Goal: Task Accomplishment & Management: Complete application form

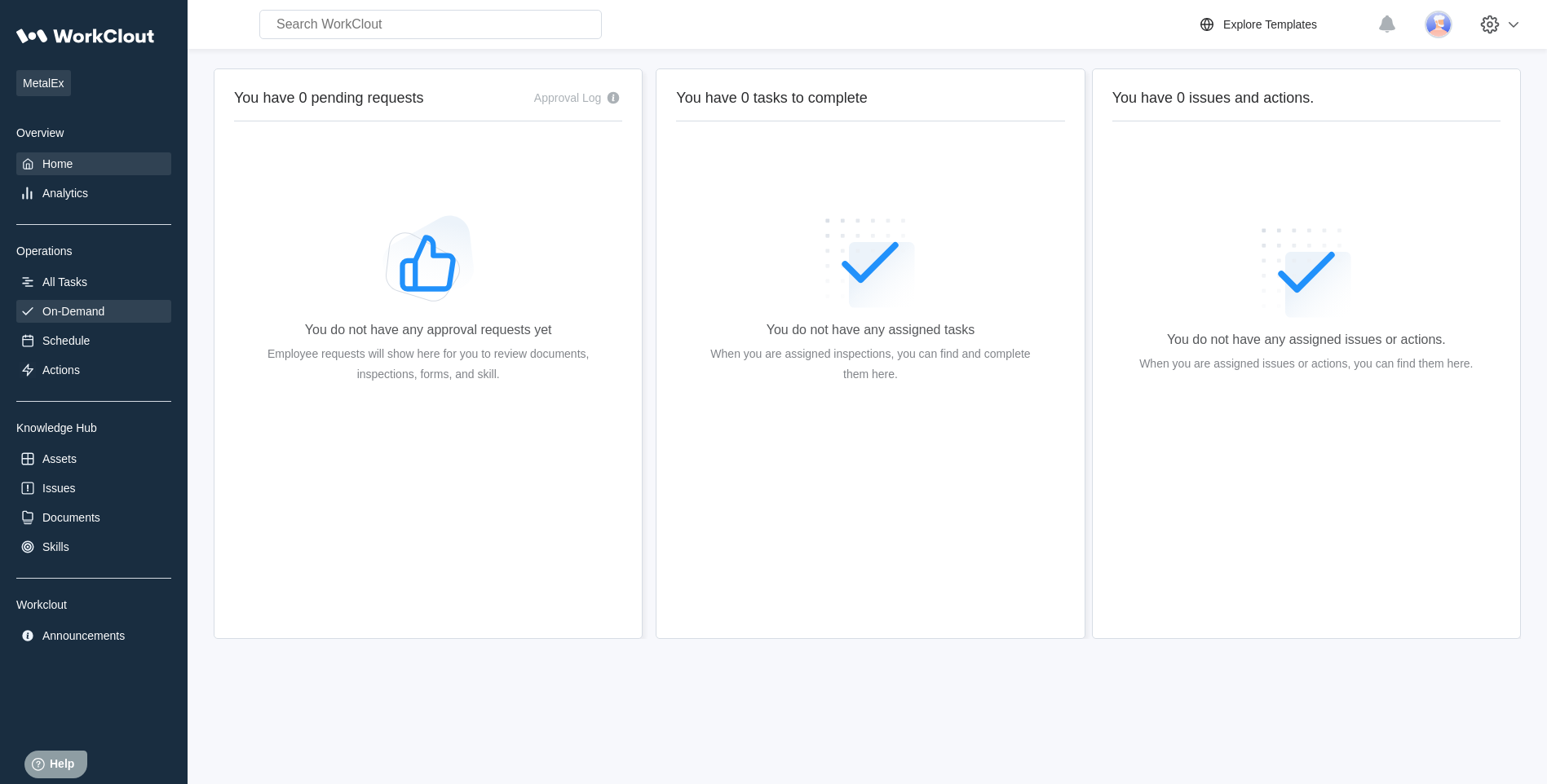
click at [69, 310] on div "On-Demand" at bounding box center [73, 312] width 62 height 13
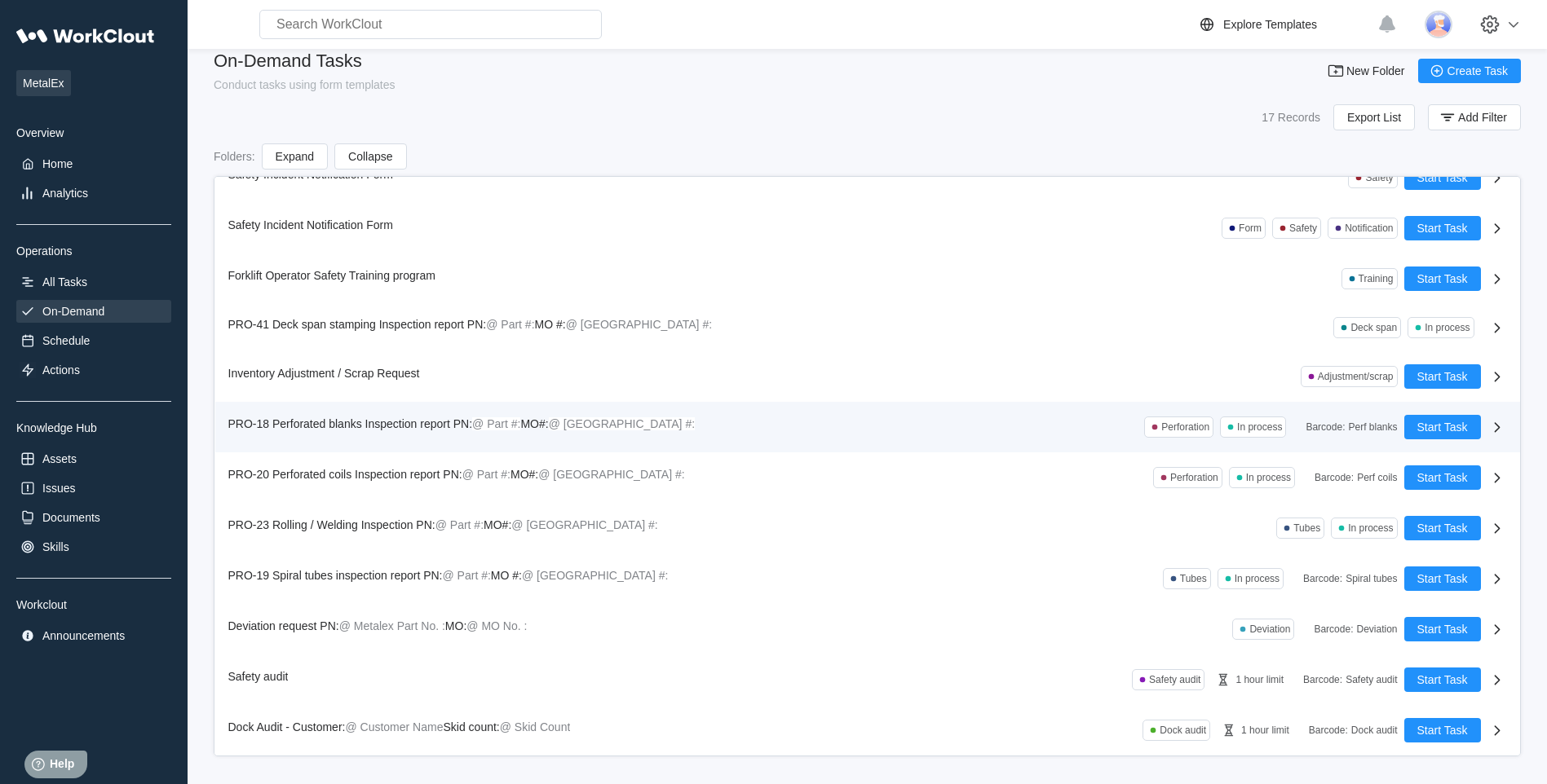
scroll to position [23, 0]
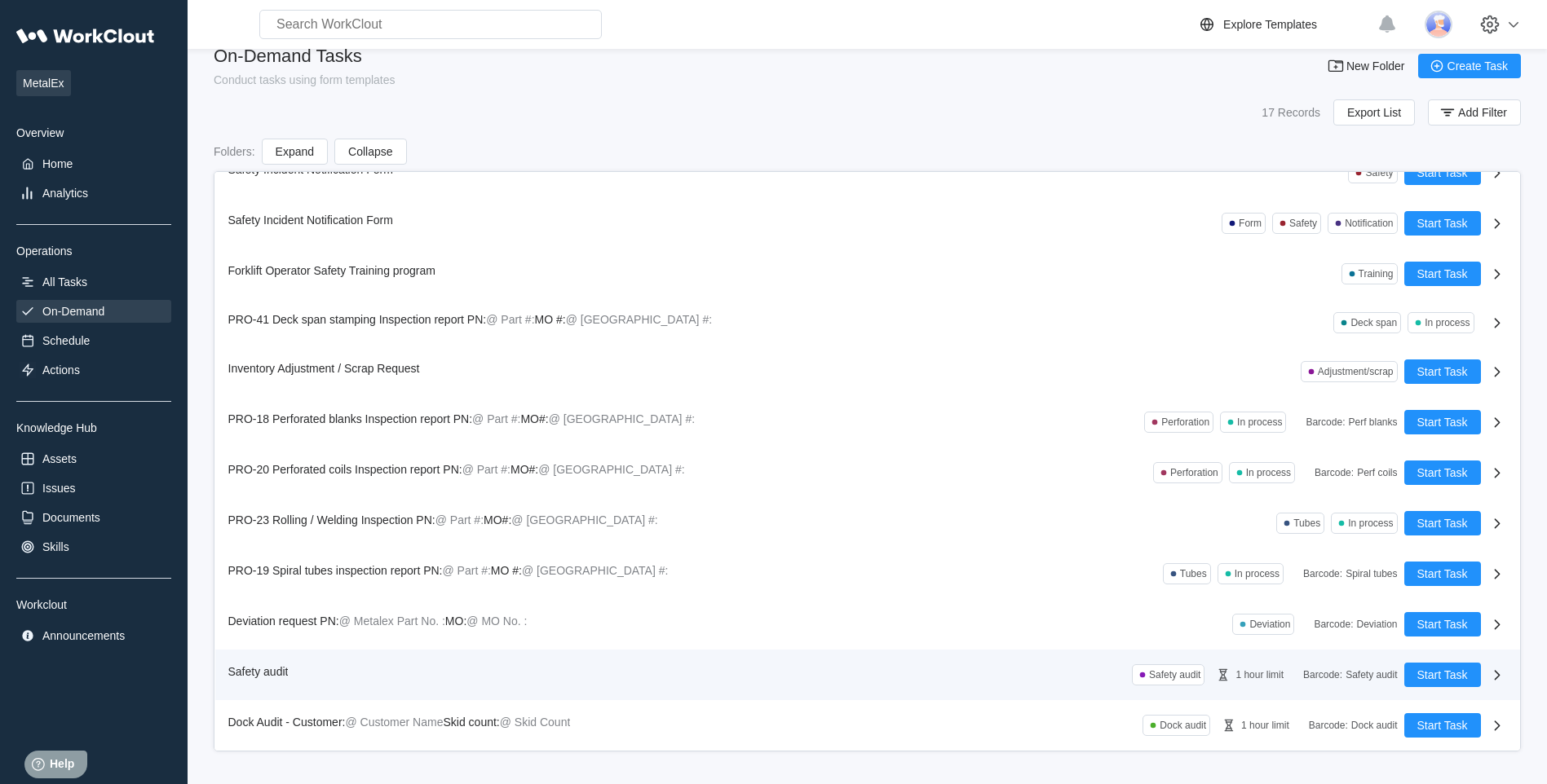
click at [267, 675] on span "Safety audit" at bounding box center [259, 672] width 61 height 13
click at [1151, 678] on div "Safety audit" at bounding box center [1175, 675] width 51 height 11
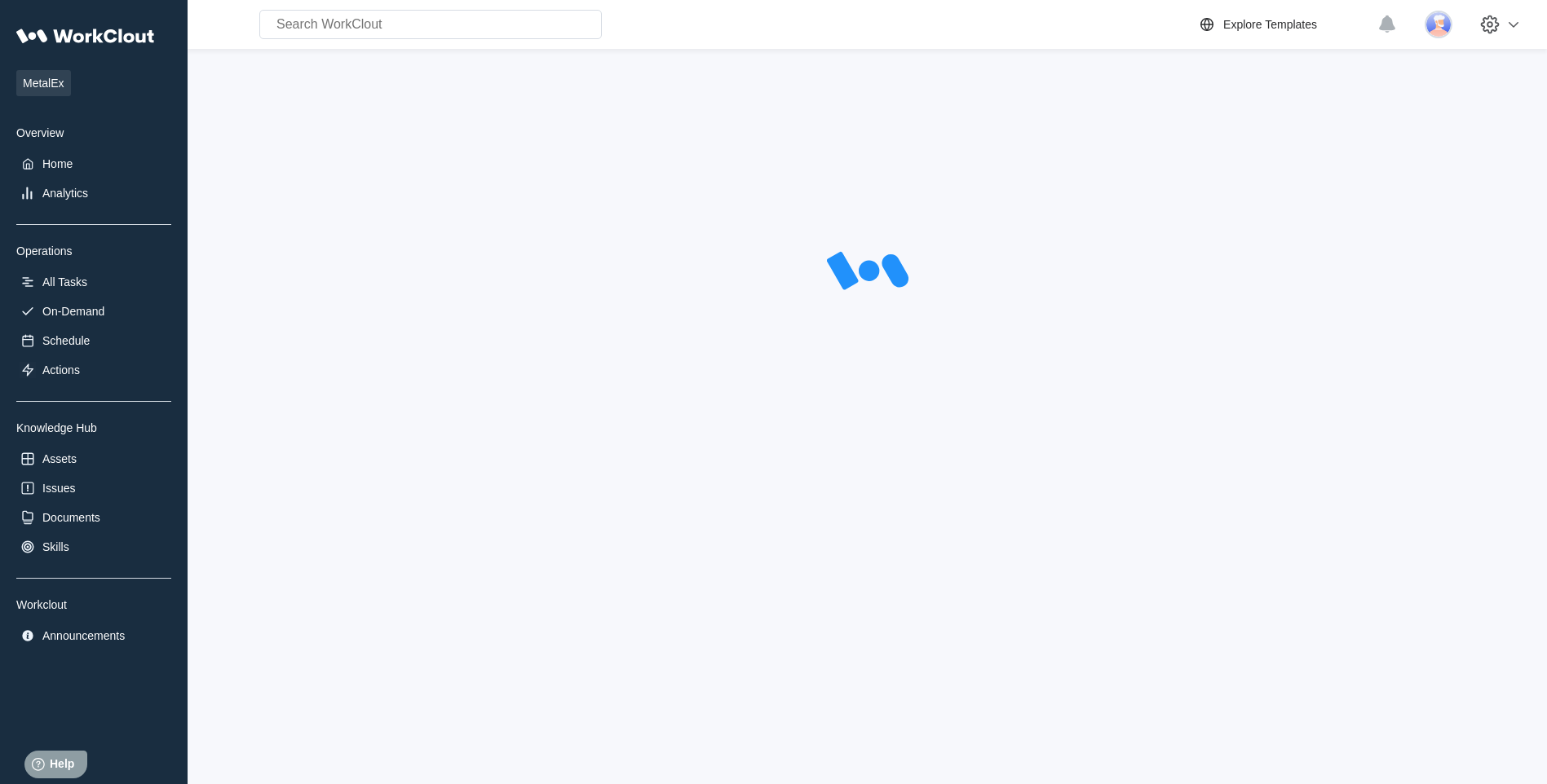
click at [1435, 670] on div at bounding box center [867, 413] width 1308 height 690
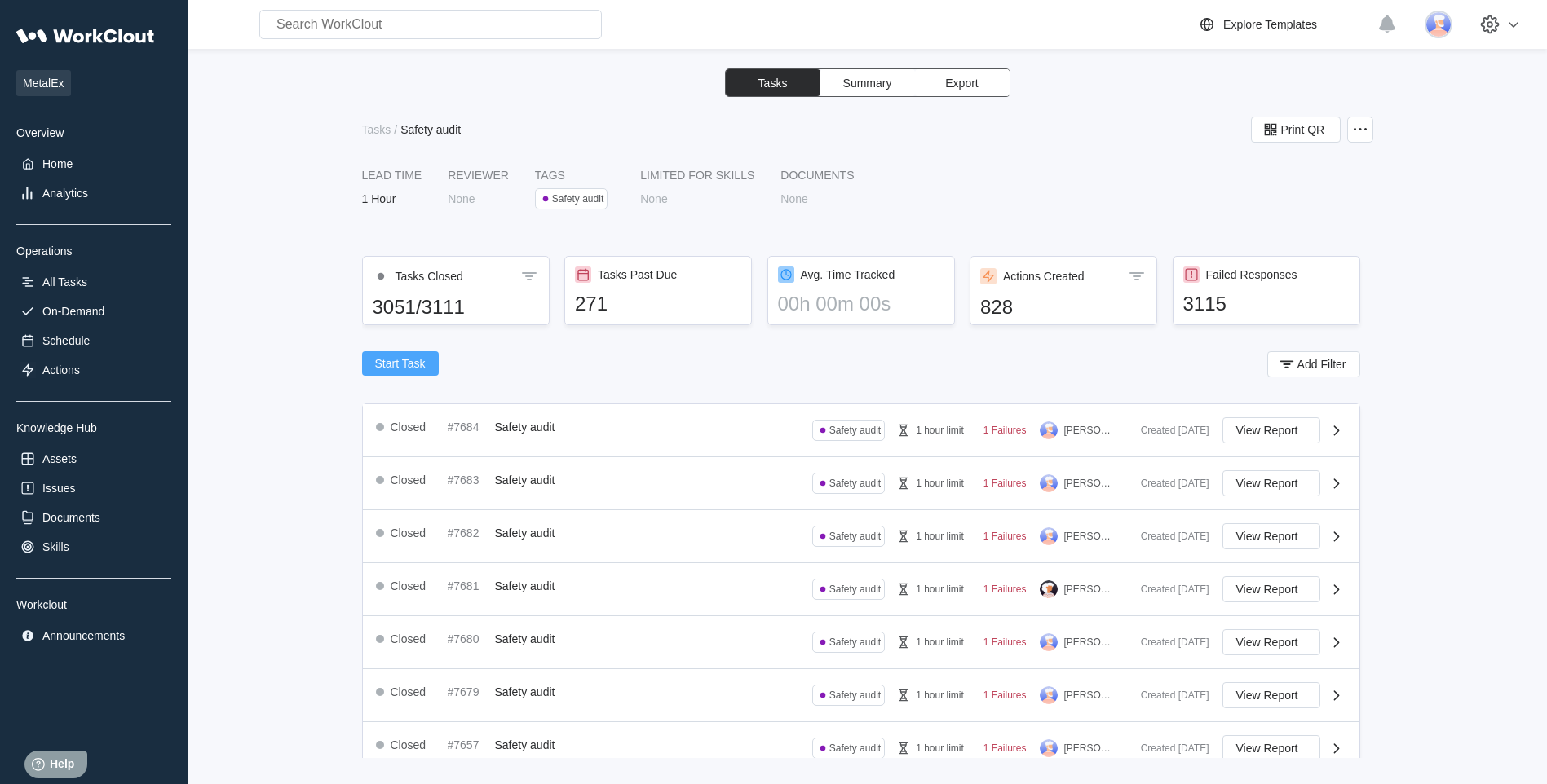
click at [399, 363] on span "Start Task" at bounding box center [400, 364] width 50 height 11
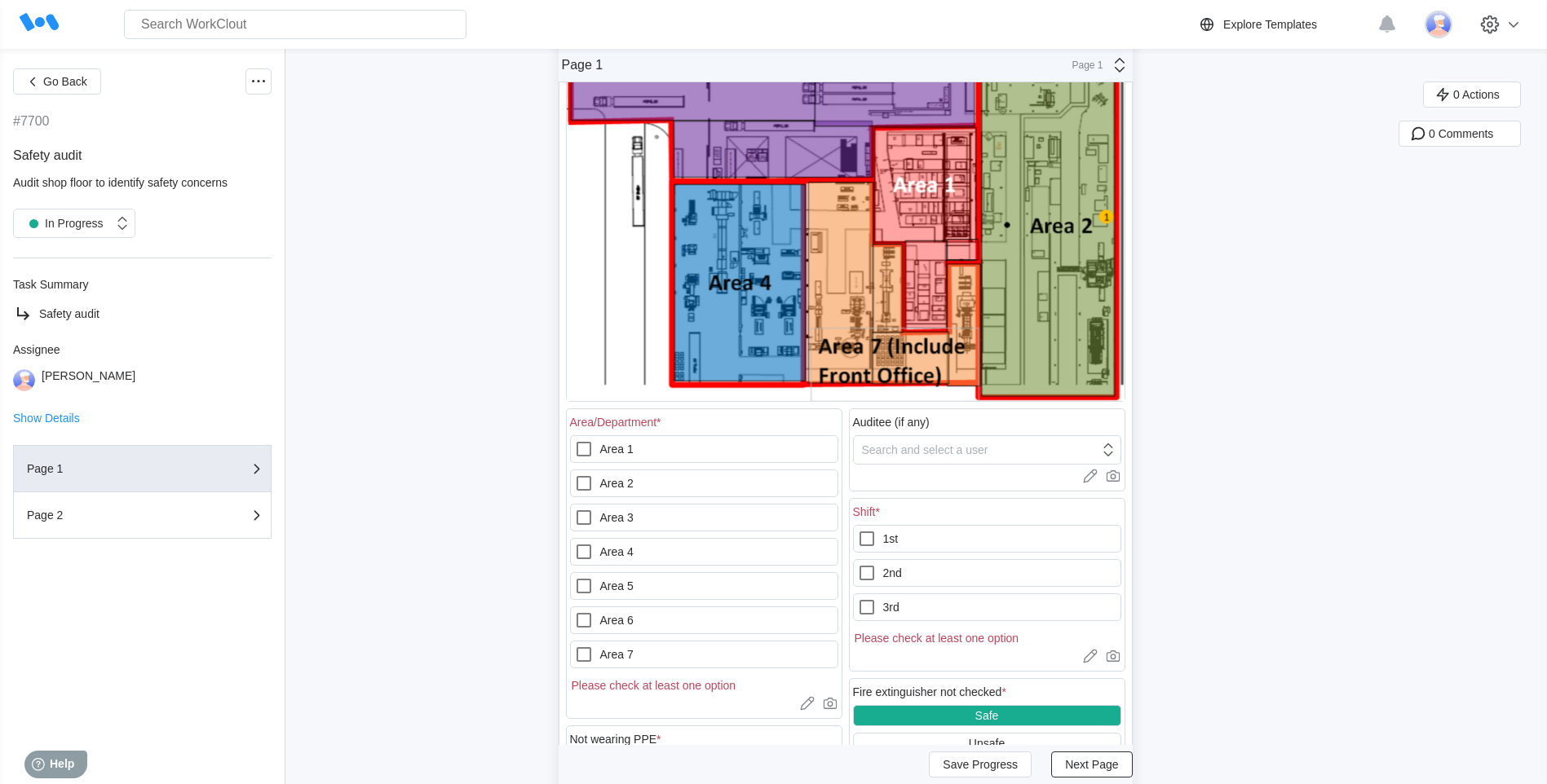
scroll to position [326, 0]
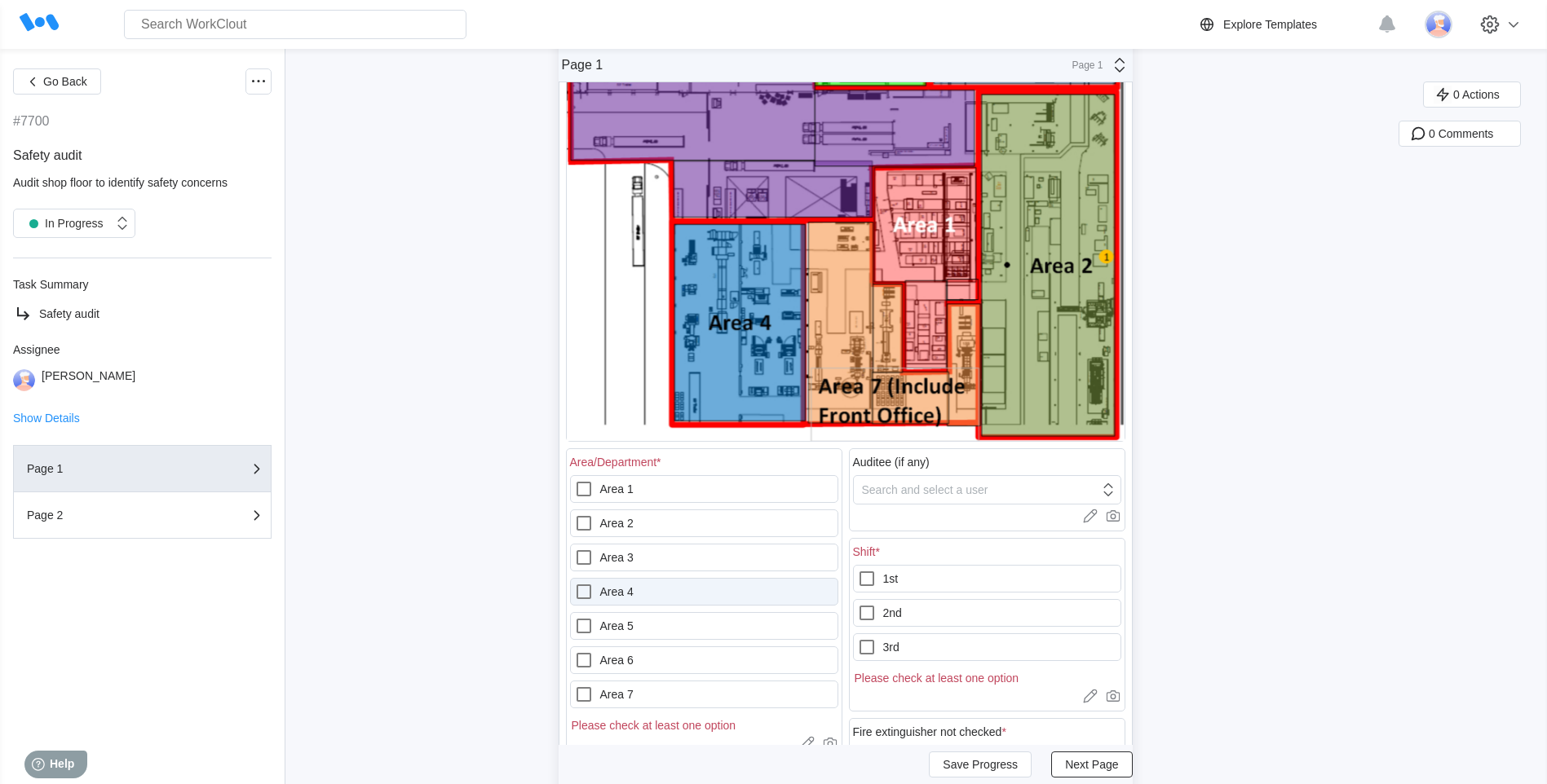
click at [586, 592] on icon at bounding box center [583, 592] width 20 height 20
click at [575, 583] on 4 "Area 4" at bounding box center [574, 582] width 1 height 1
checkbox 4 "true"
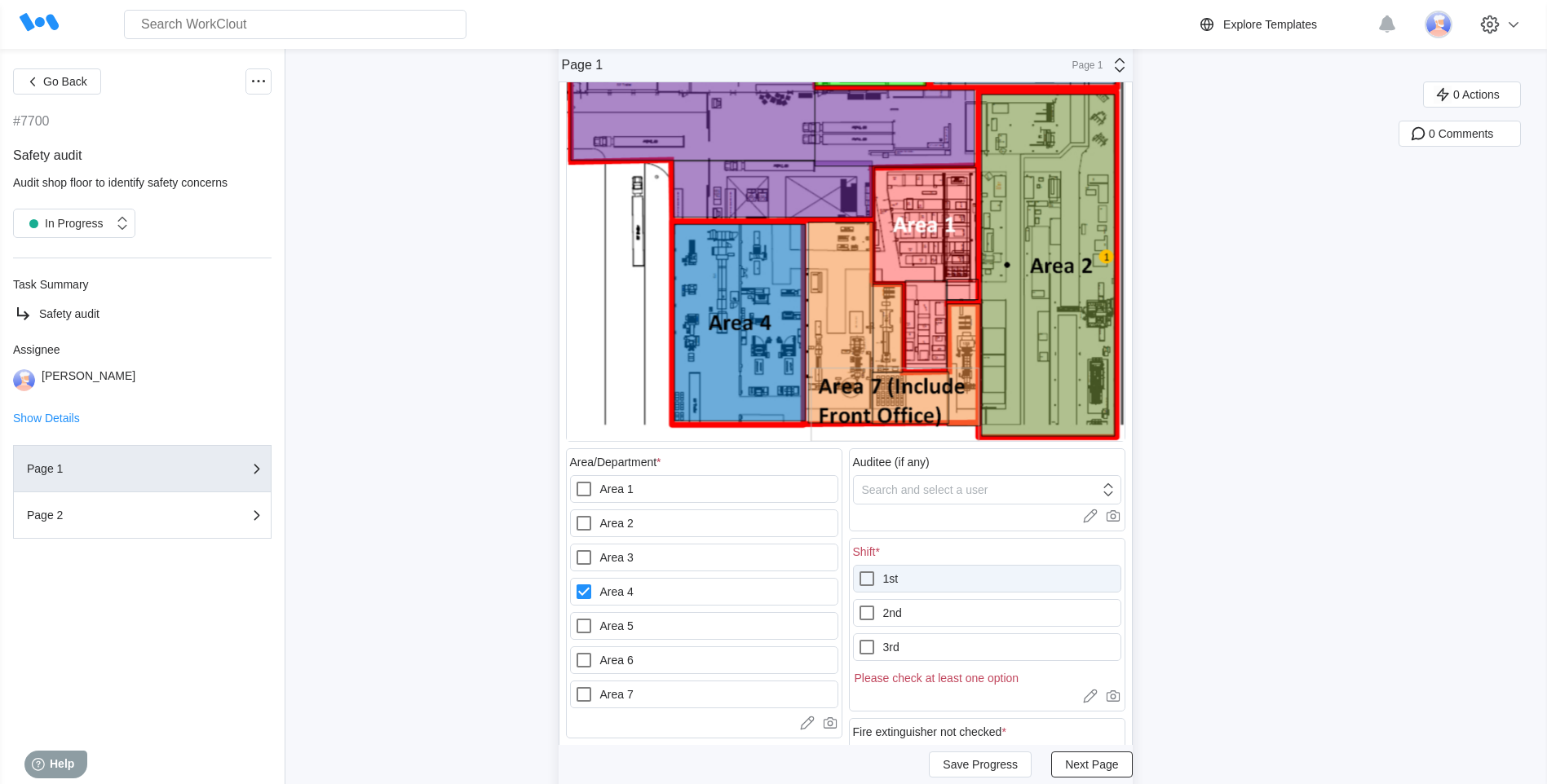
click at [874, 574] on icon at bounding box center [867, 578] width 20 height 20
click at [858, 570] on input "1st" at bounding box center [857, 569] width 1 height 1
checkbox input "true"
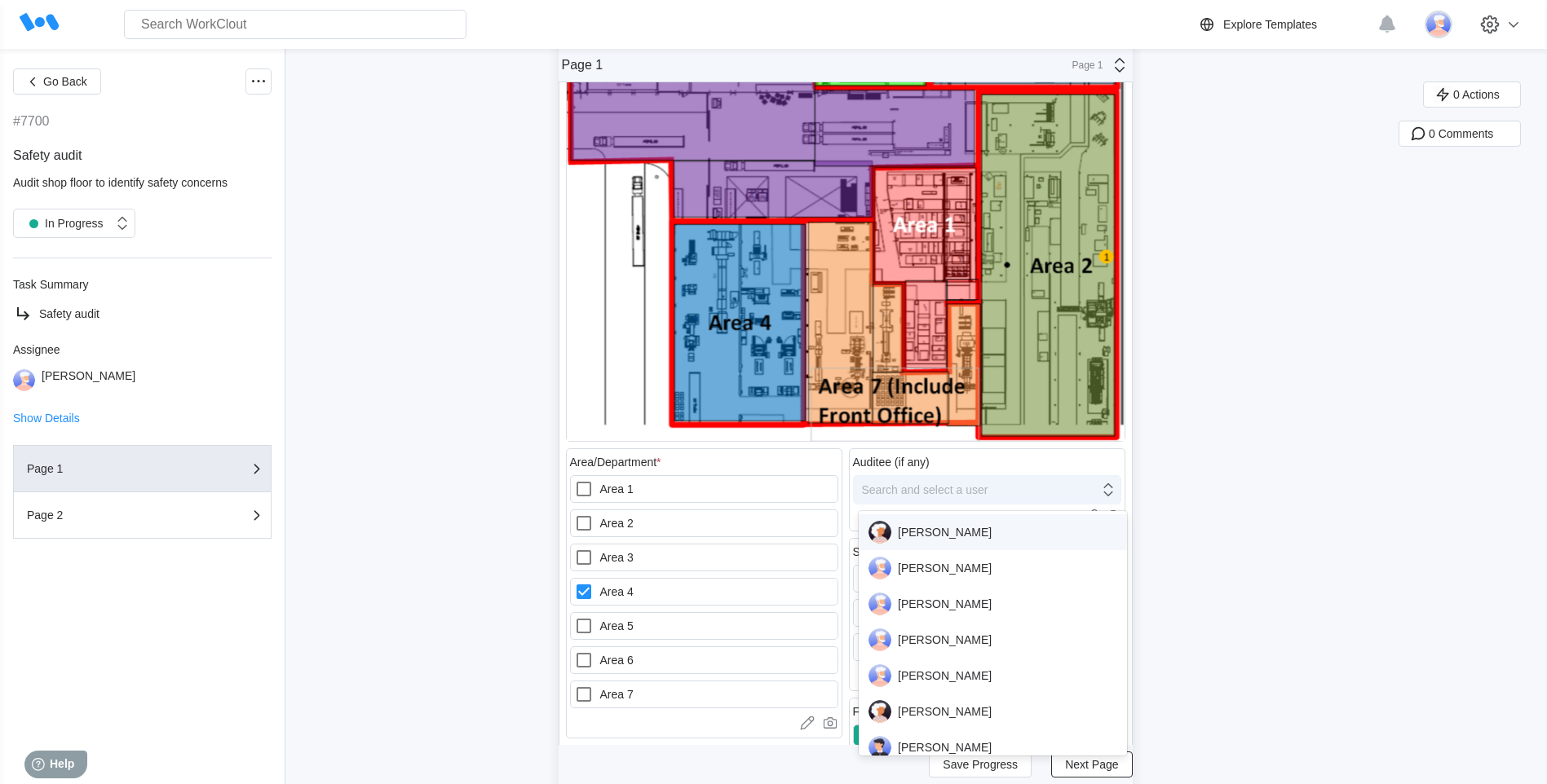
click at [1112, 492] on icon at bounding box center [1108, 489] width 18 height 18
click at [944, 569] on div "[PERSON_NAME]" at bounding box center [993, 568] width 249 height 23
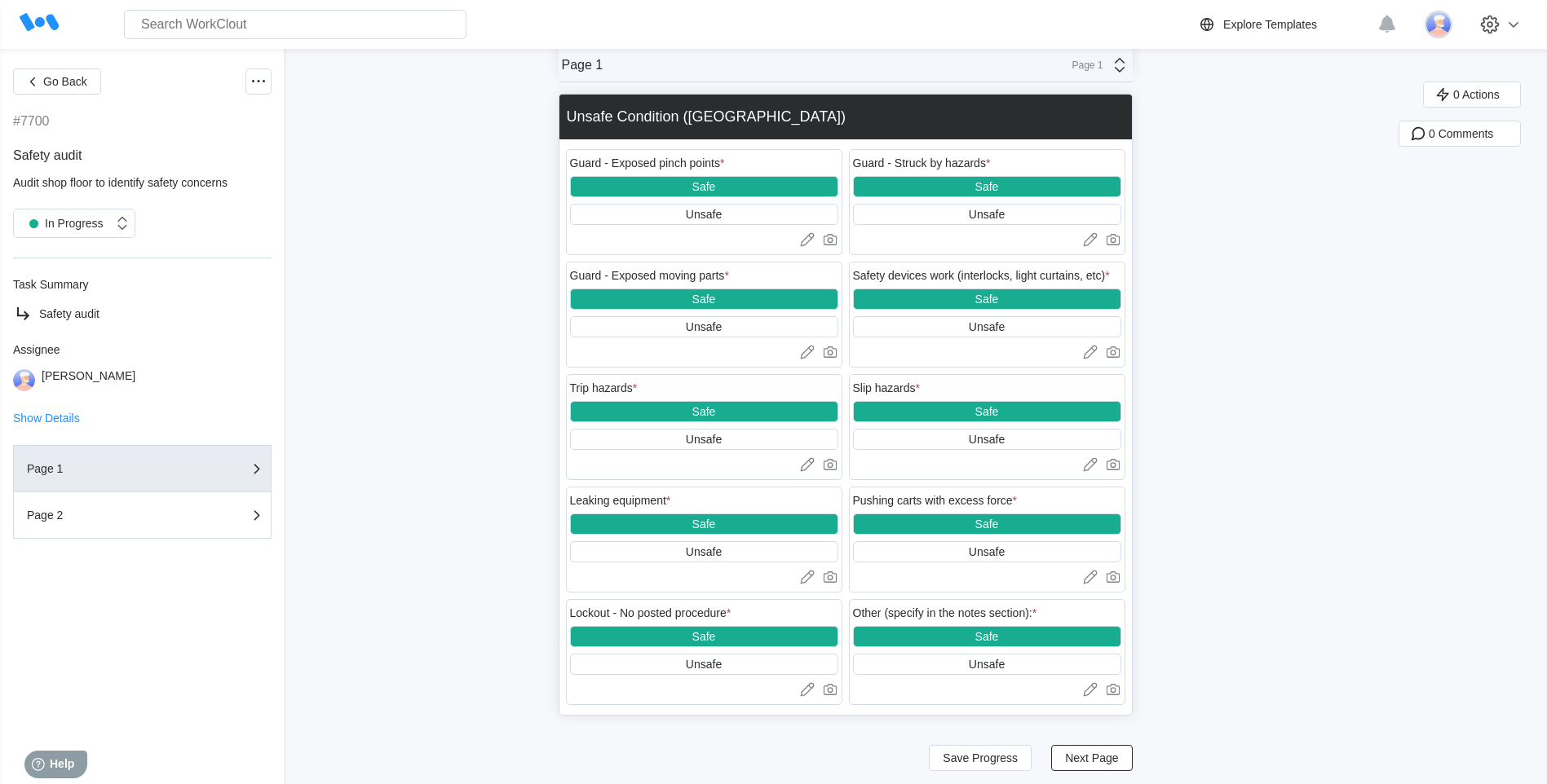
scroll to position [2245, 0]
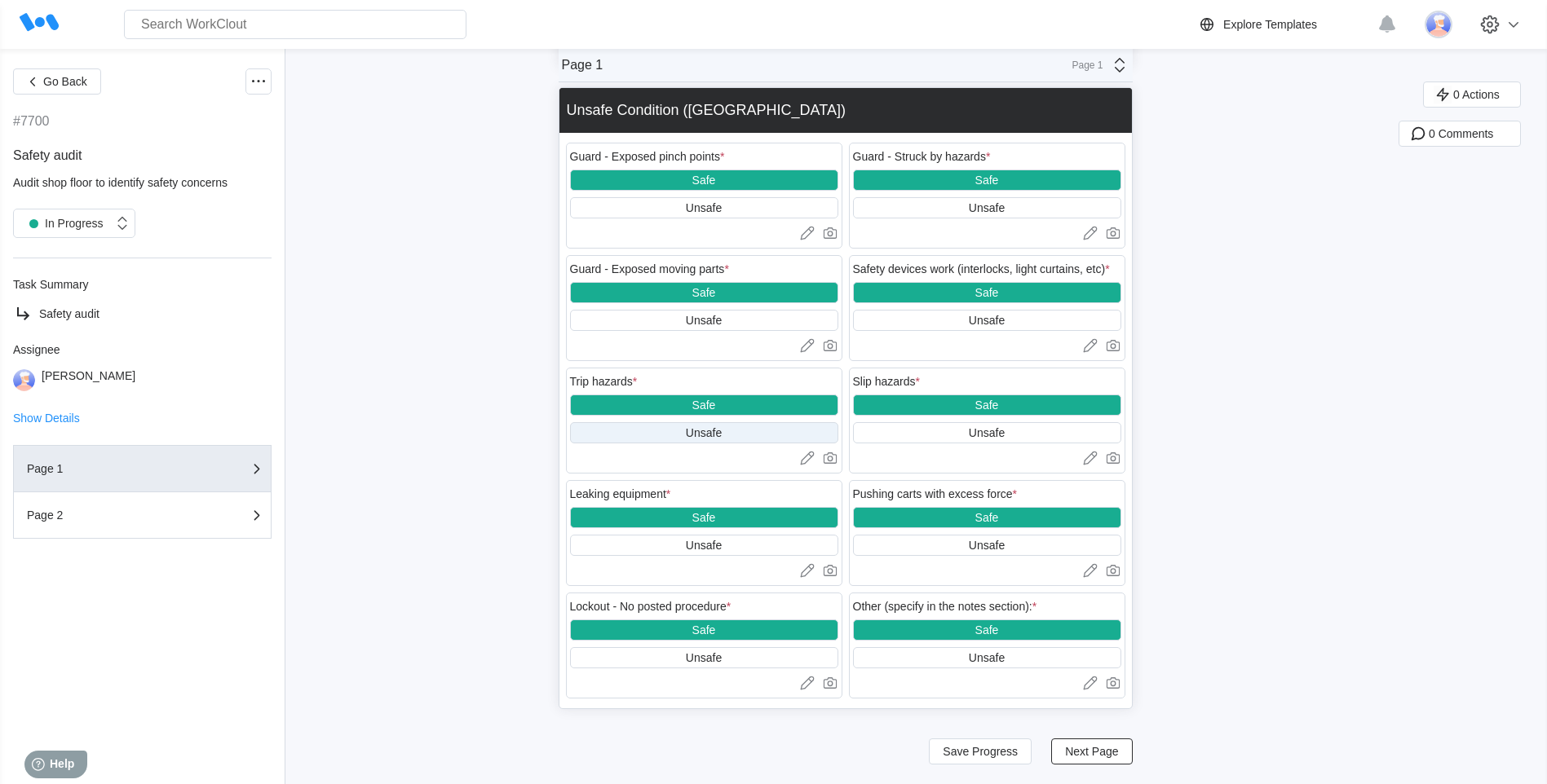
click at [708, 431] on div "Unsafe" at bounding box center [704, 433] width 36 height 13
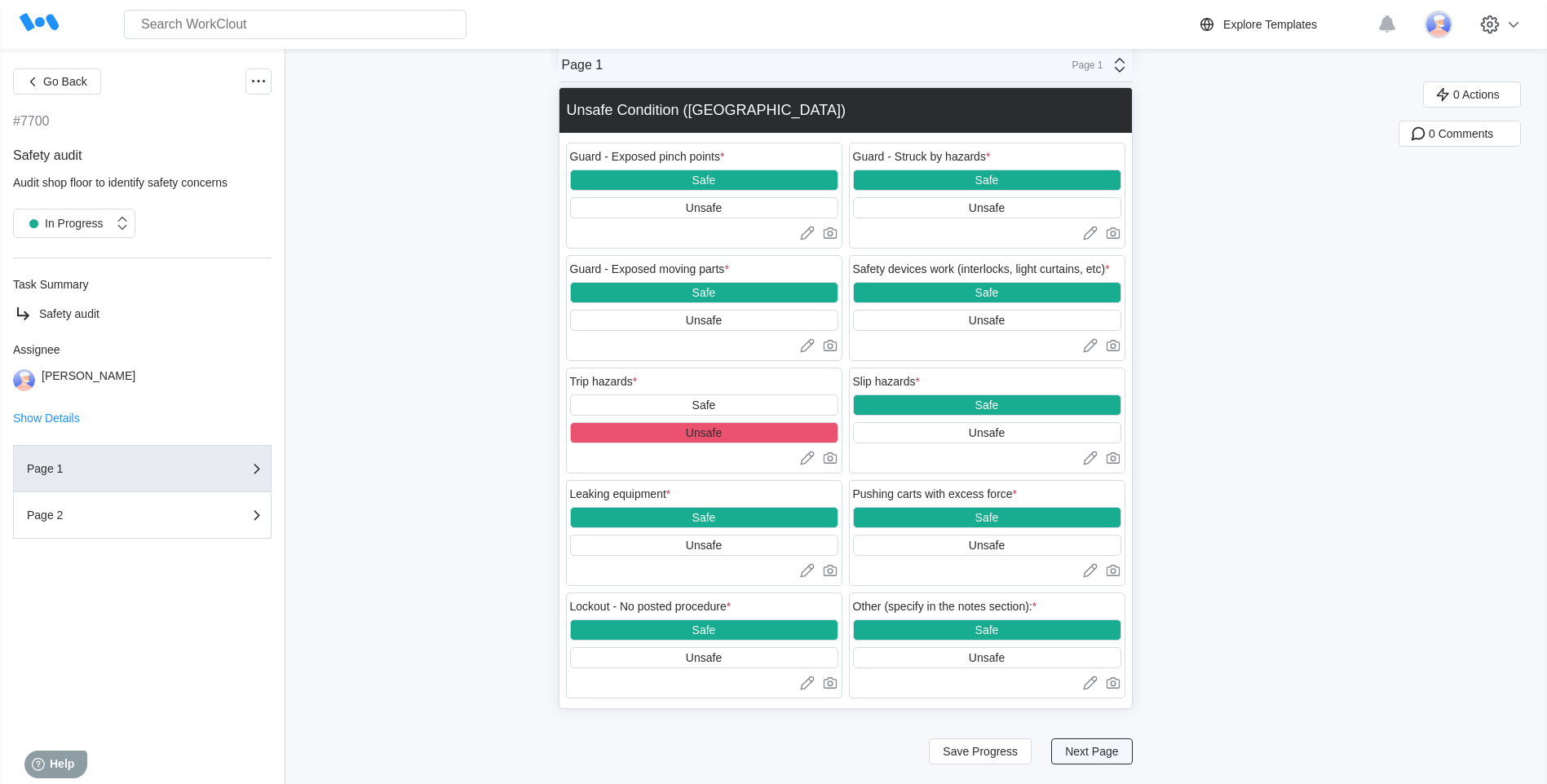
click at [1098, 751] on span "Next Page" at bounding box center [1092, 752] width 53 height 11
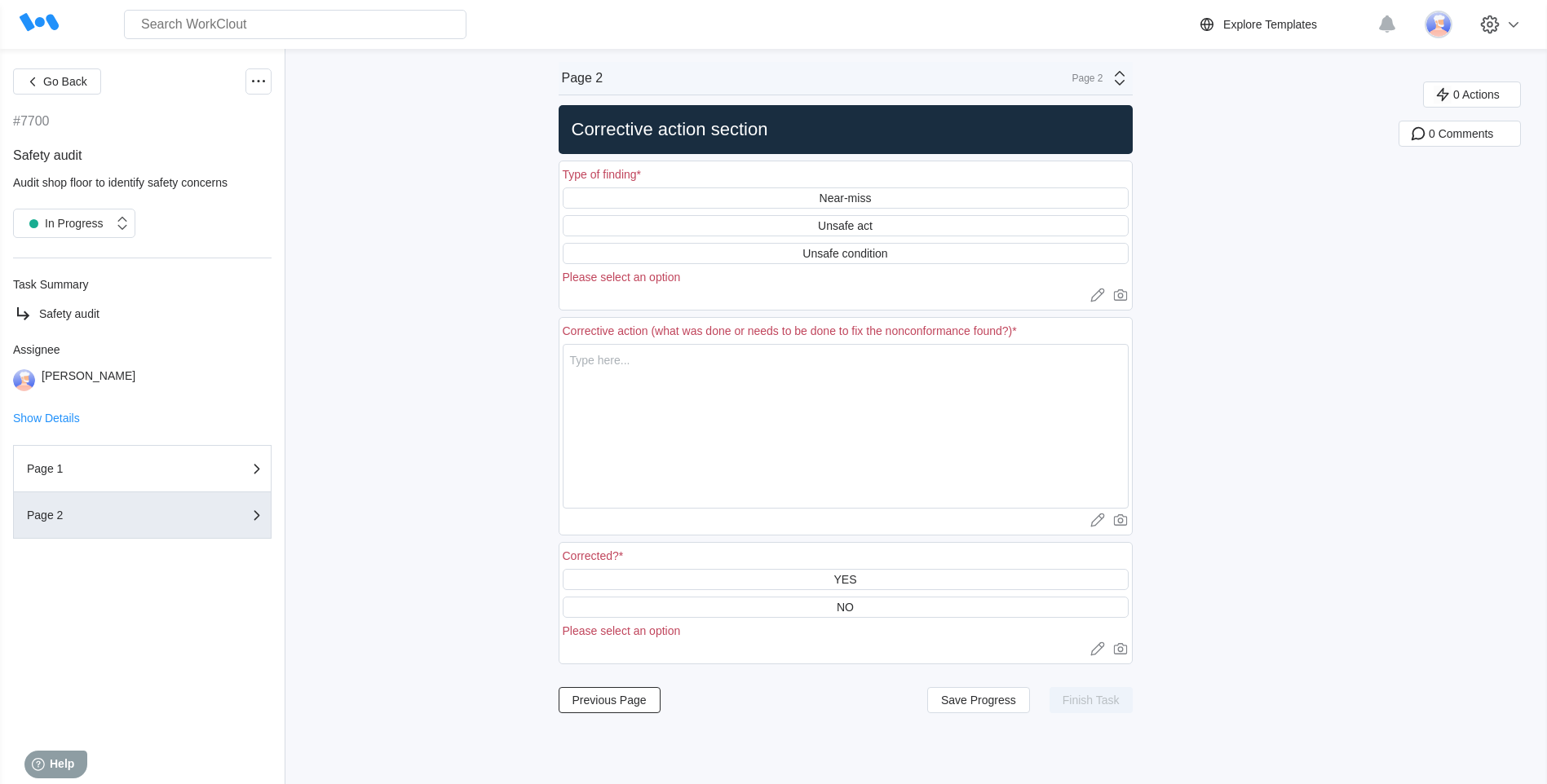
scroll to position [0, 0]
click at [671, 172] on div "Type of finding *" at bounding box center [845, 176] width 566 height 23
click at [830, 251] on div "Unsafe condition" at bounding box center [844, 254] width 84 height 13
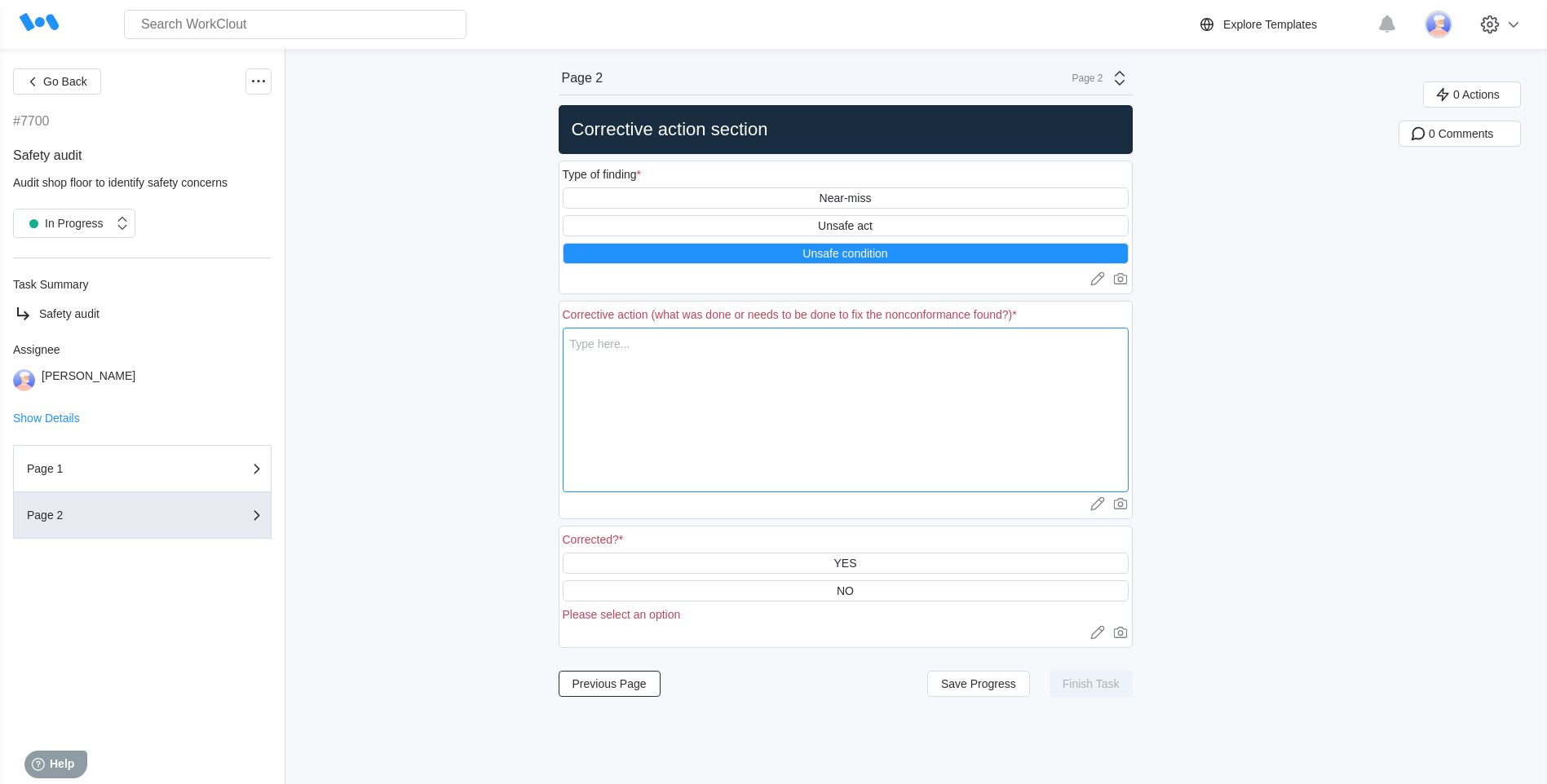
click at [587, 346] on textarea at bounding box center [845, 410] width 566 height 165
type textarea "N"
type textarea "x"
type textarea "Na"
type textarea "x"
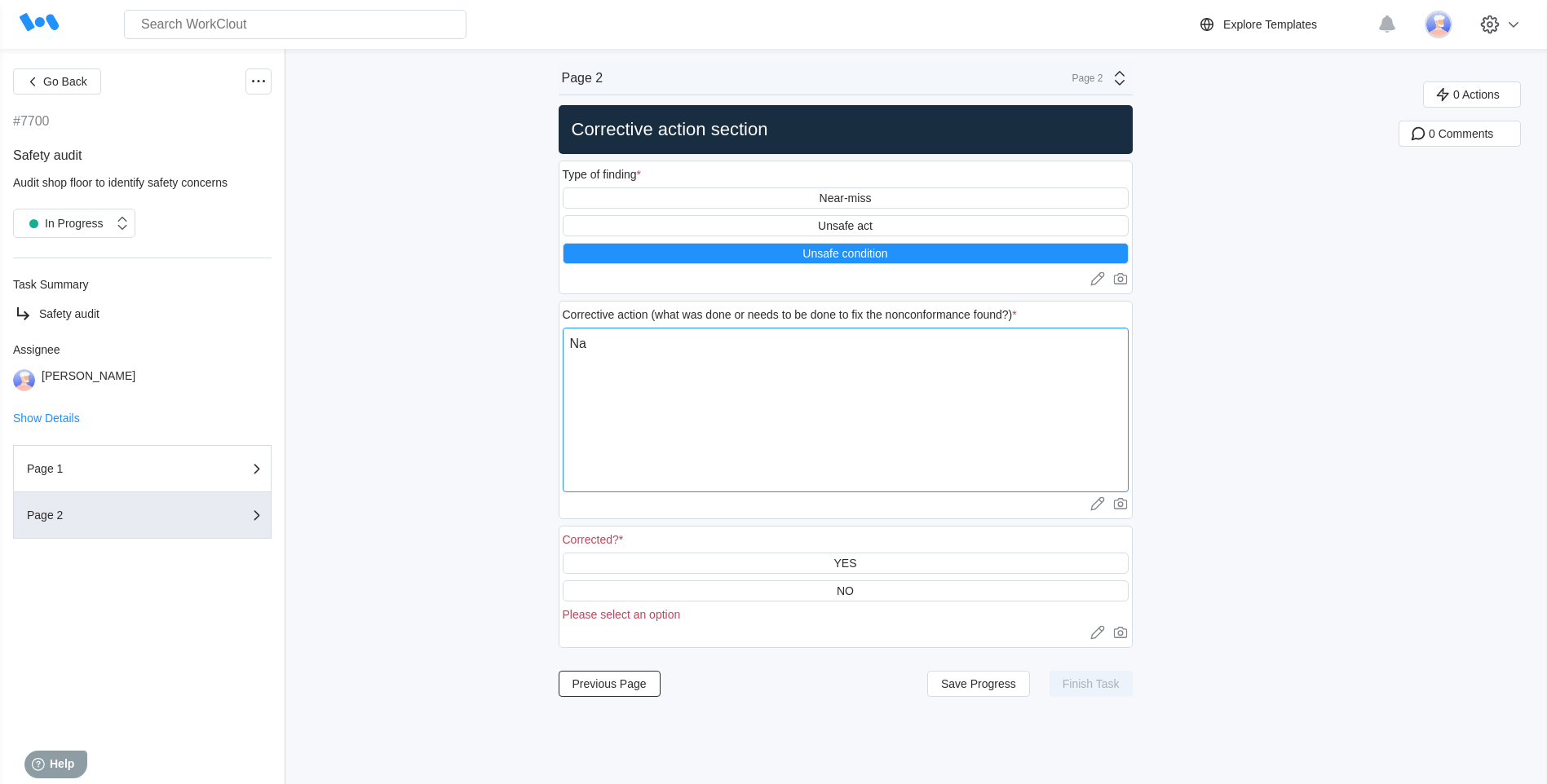
type textarea "Nai"
type textarea "x"
type textarea "Nail"
type textarea "x"
type textarea "Nail"
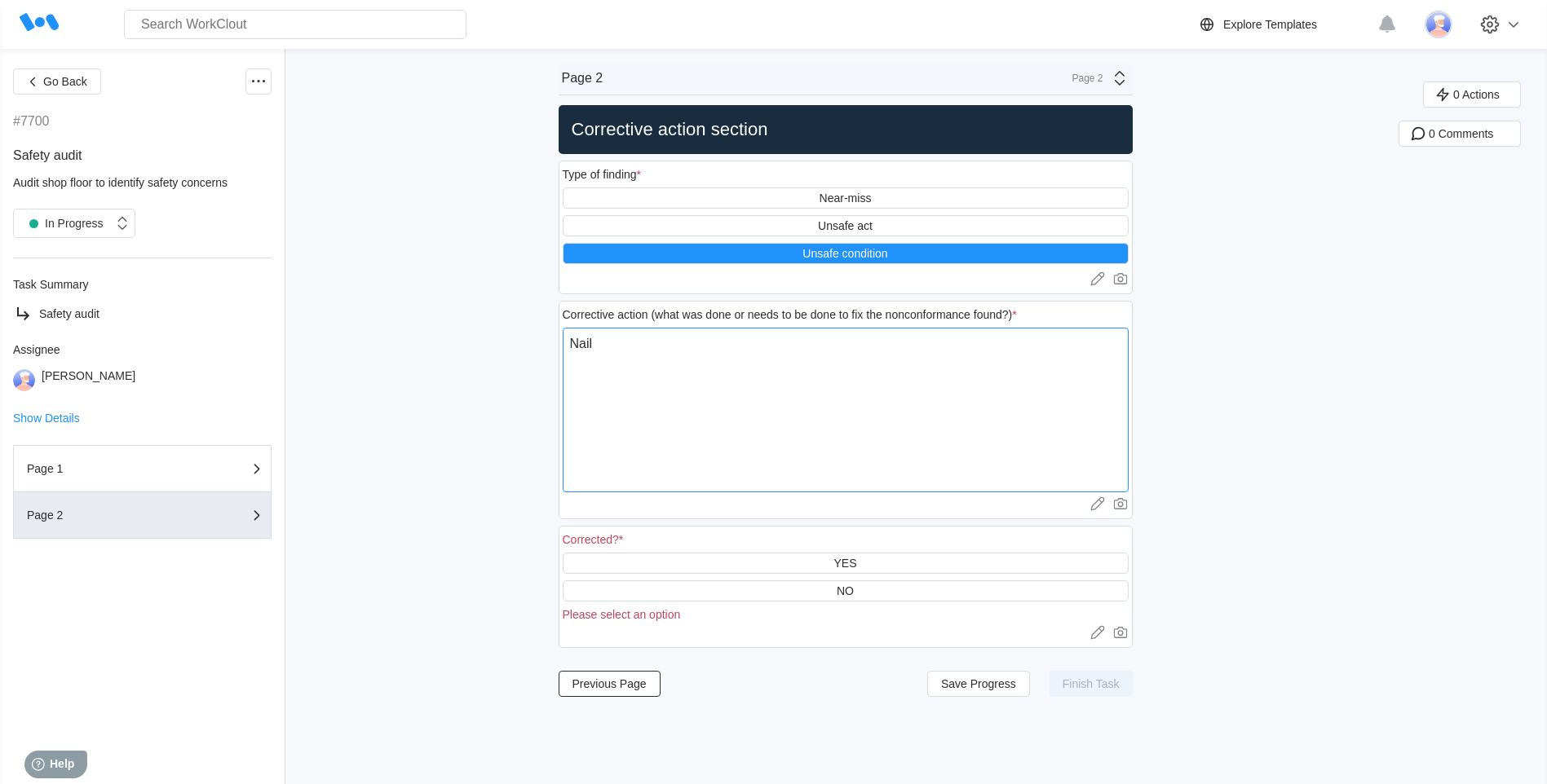
type textarea "x"
type textarea "Nail e"
type textarea "x"
type textarea "Nail ex"
type textarea "x"
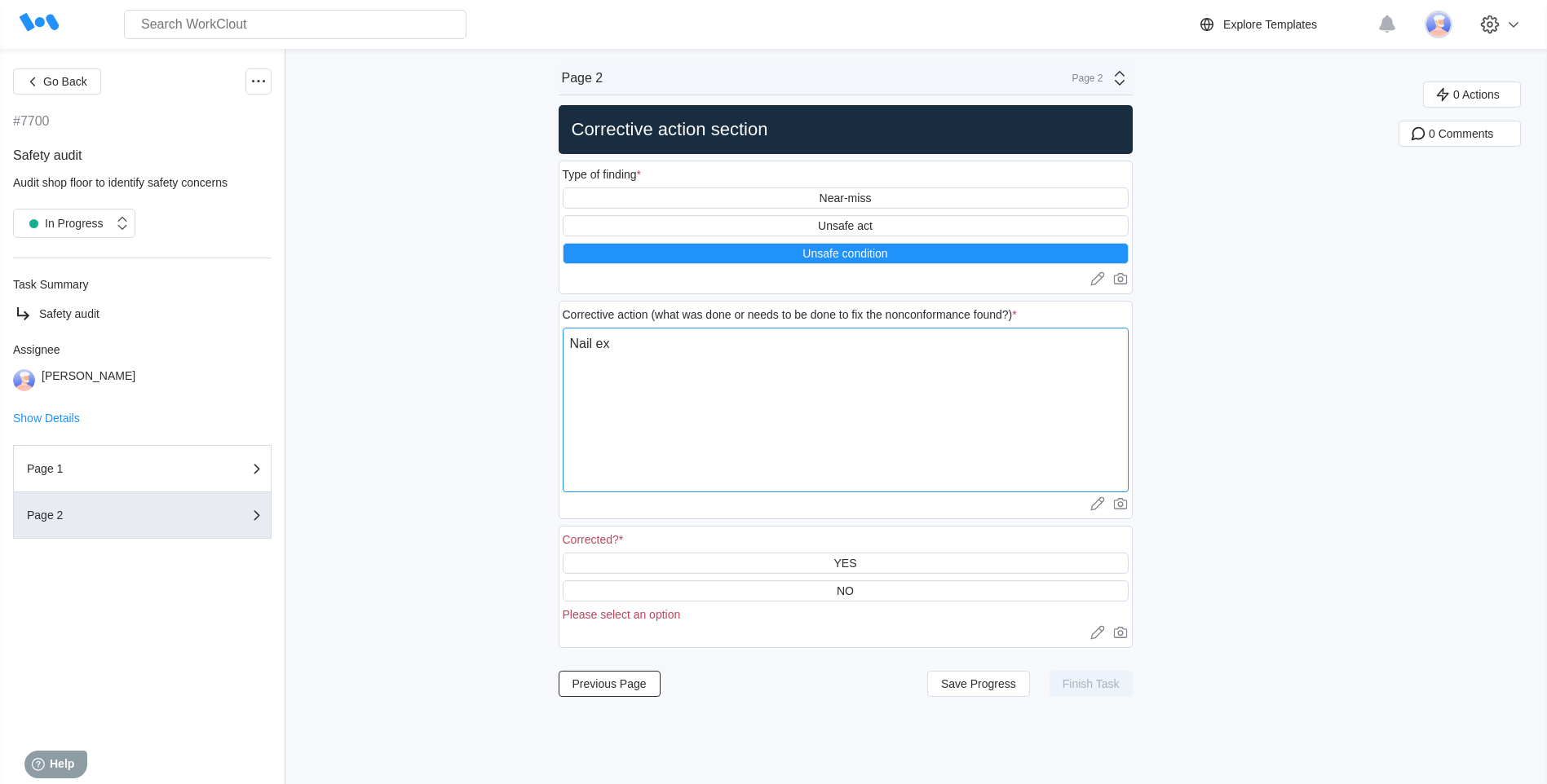
type textarea "Nail exp"
type textarea "x"
type textarea "Nail expo"
type textarea "x"
type textarea "Nail expos"
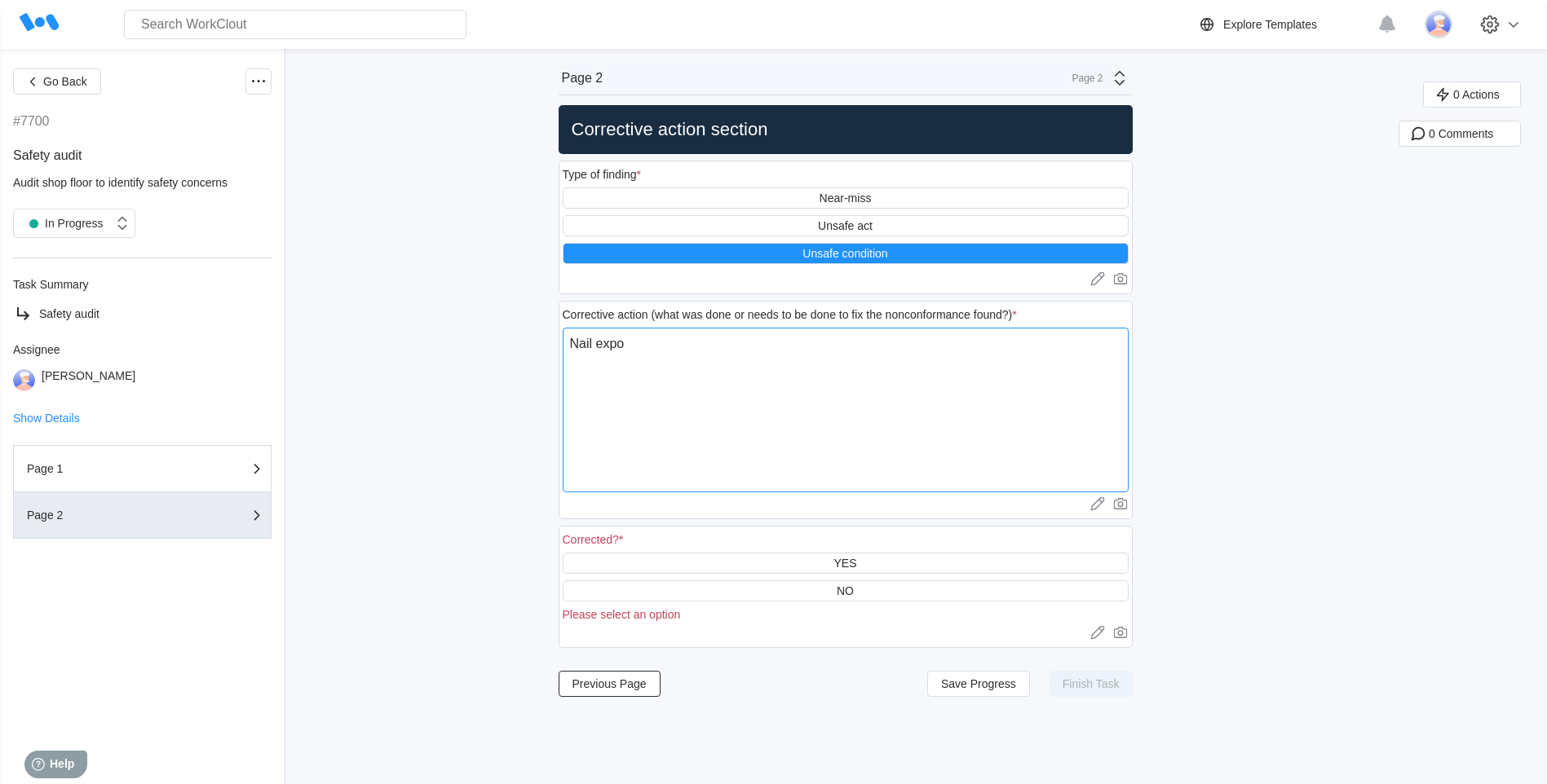
type textarea "x"
type textarea "Nail expose"
type textarea "x"
type textarea "Nail exposed"
type textarea "x"
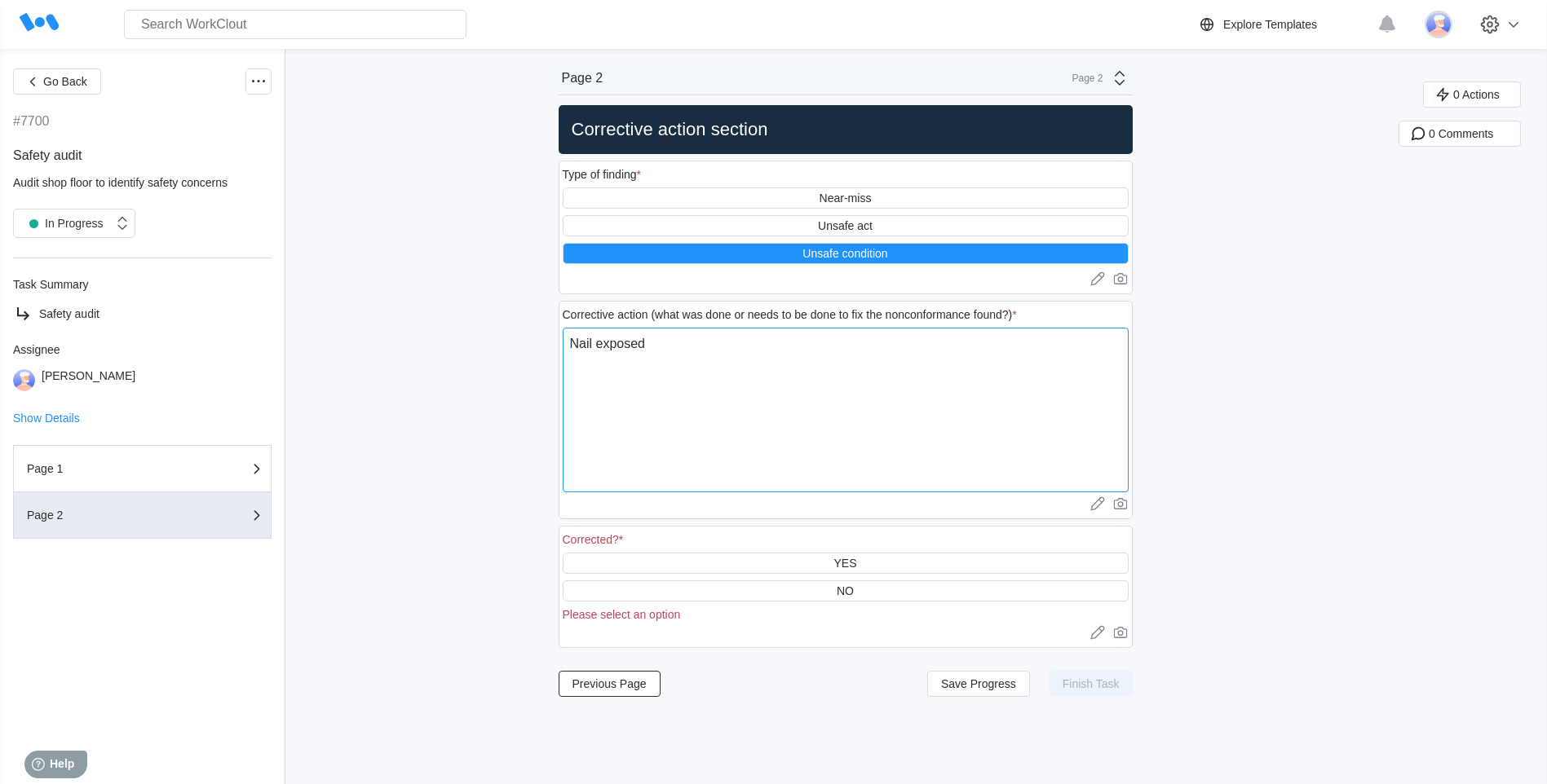
type textarea "Nail exposed"
type textarea "x"
type textarea "Nail exposed o"
type textarea "x"
type textarea "Nail exposed on"
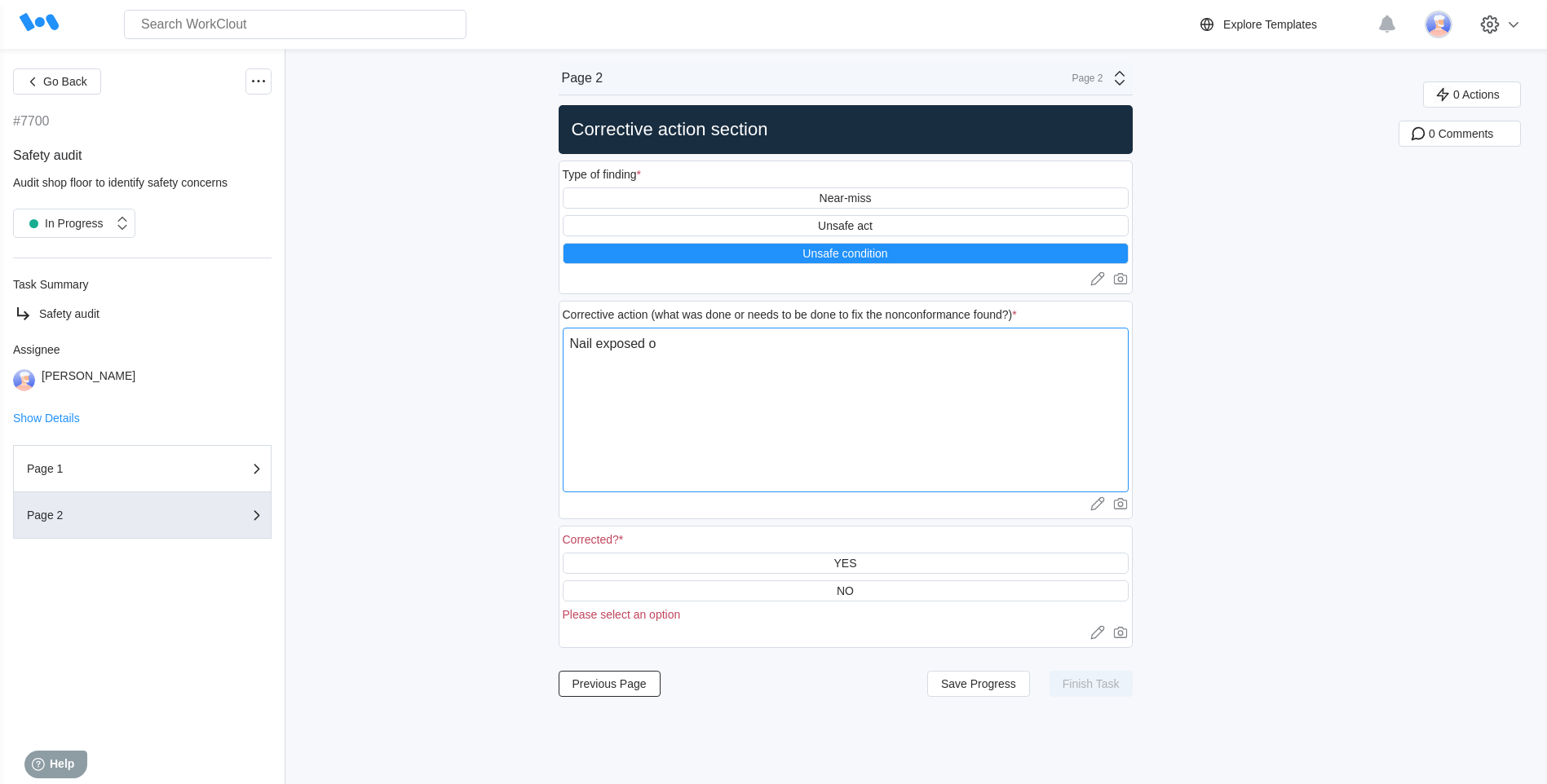
type textarea "x"
type textarea "Nail exposed on"
type textarea "x"
type textarea "Nail exposed on p"
type textarea "x"
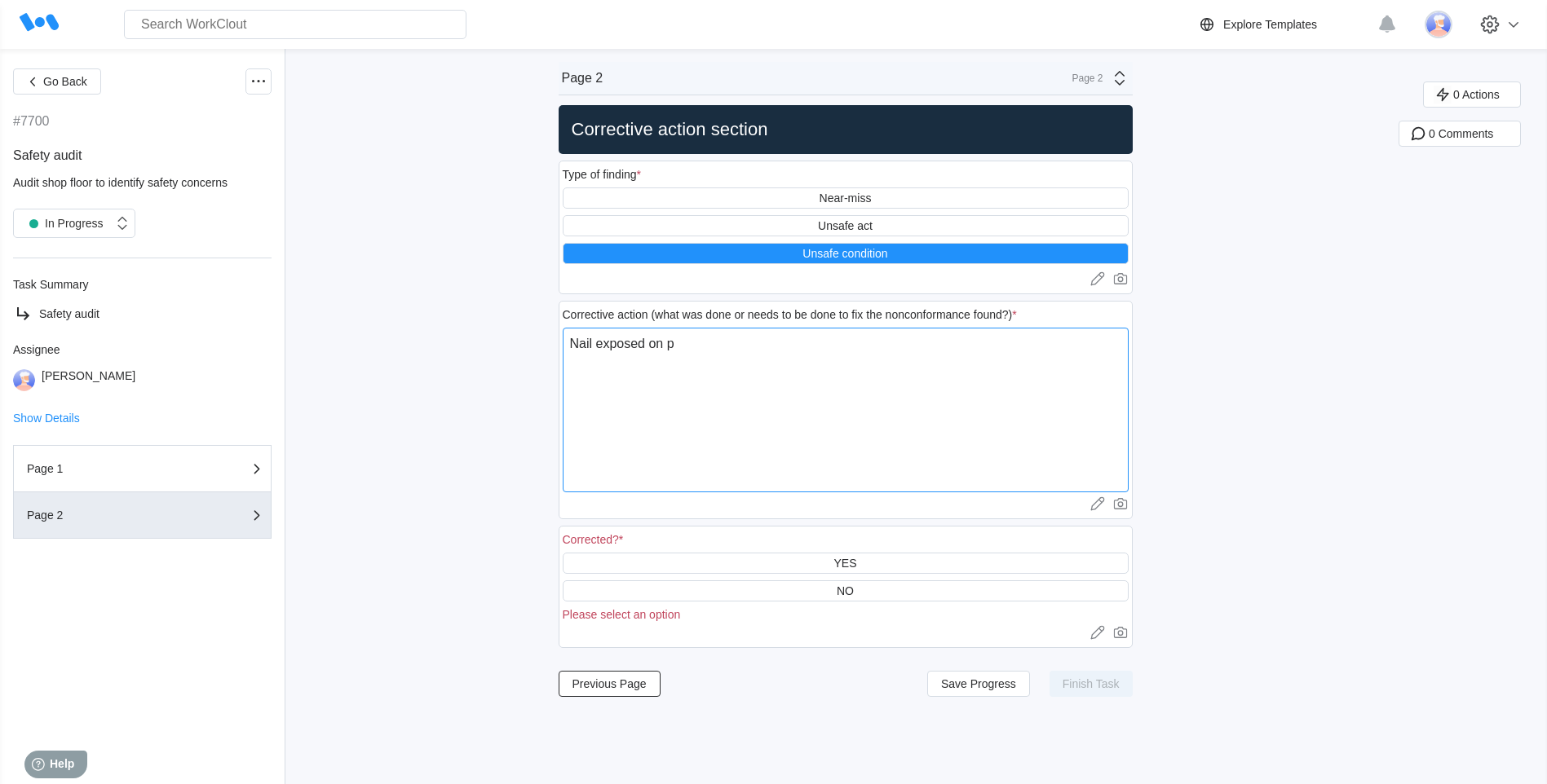
type textarea "Nail exposed on pi"
type textarea "x"
type textarea "Nail exposed on pie"
type textarea "x"
type textarea "Nail exposed on piec"
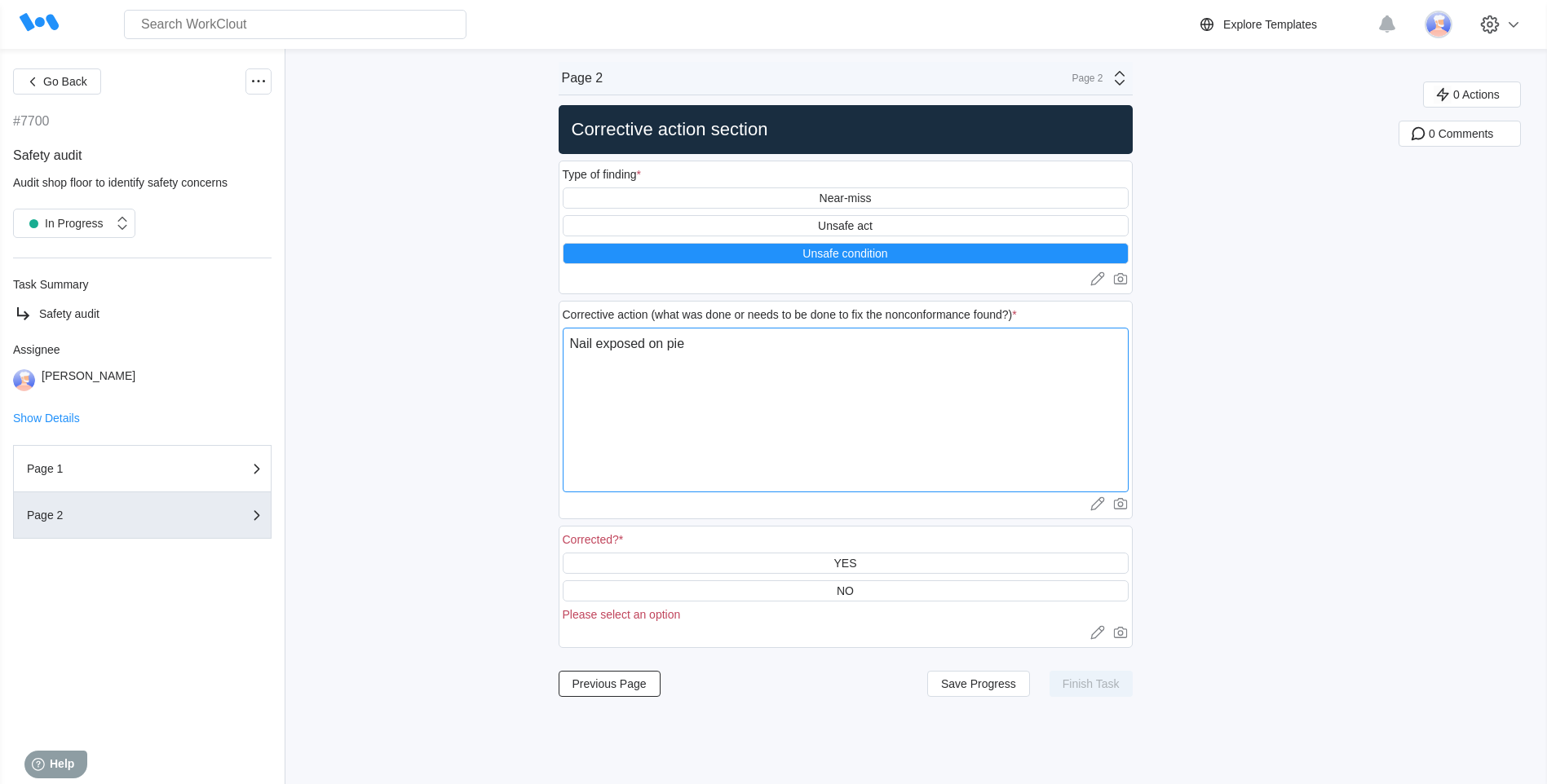
type textarea "x"
type textarea "Nail exposed on piece"
type textarea "x"
type textarea "Nail exposed on piece"
type textarea "x"
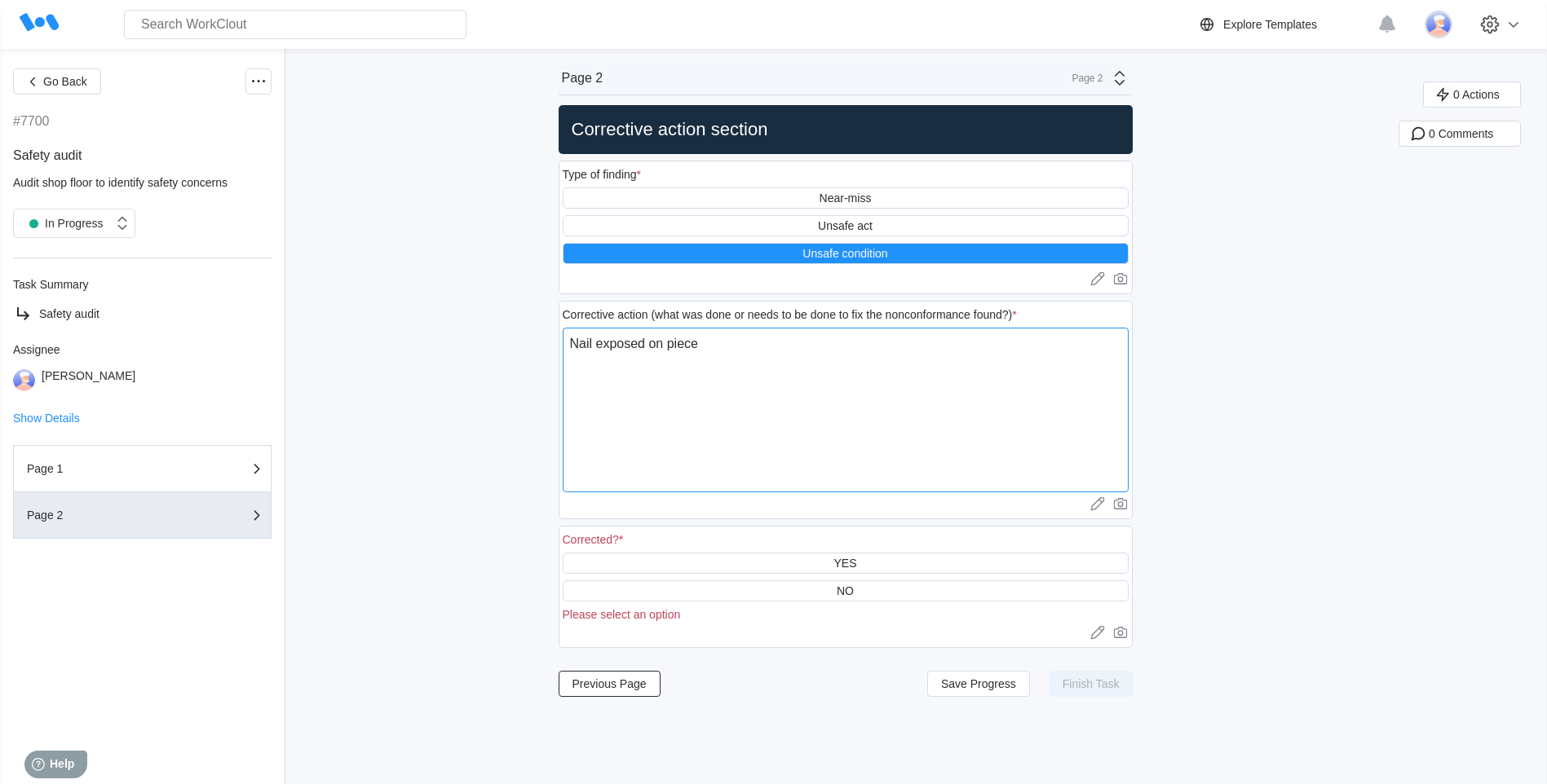
type textarea "Nail exposed on piece o"
type textarea "x"
type textarea "Nail exposed on piece of"
type textarea "x"
type textarea "Nail exposed on piece of"
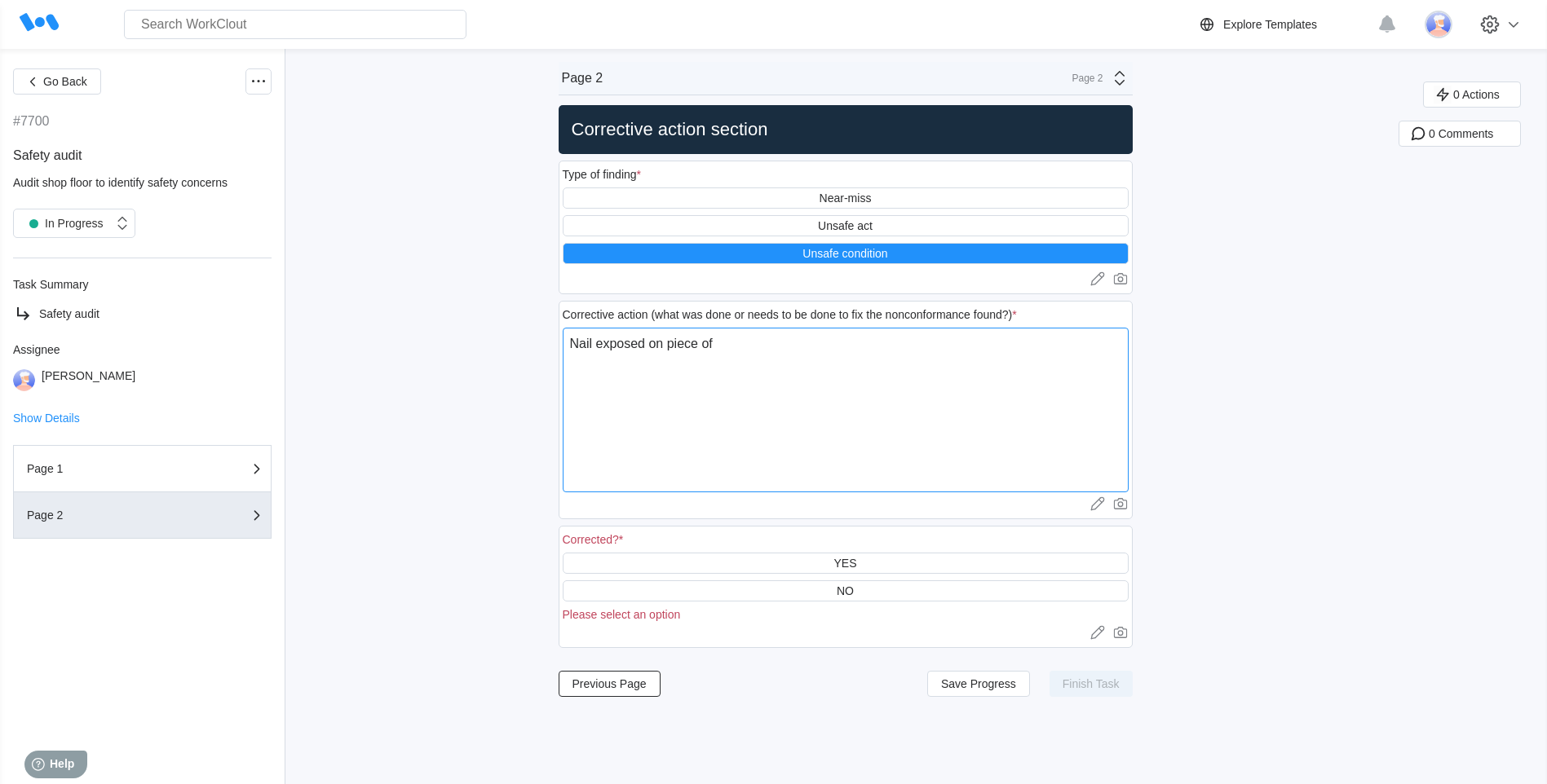
type textarea "x"
type textarea "Nail exposed on piece of w"
type textarea "x"
type textarea "Nail exposed on piece of wo"
type textarea "x"
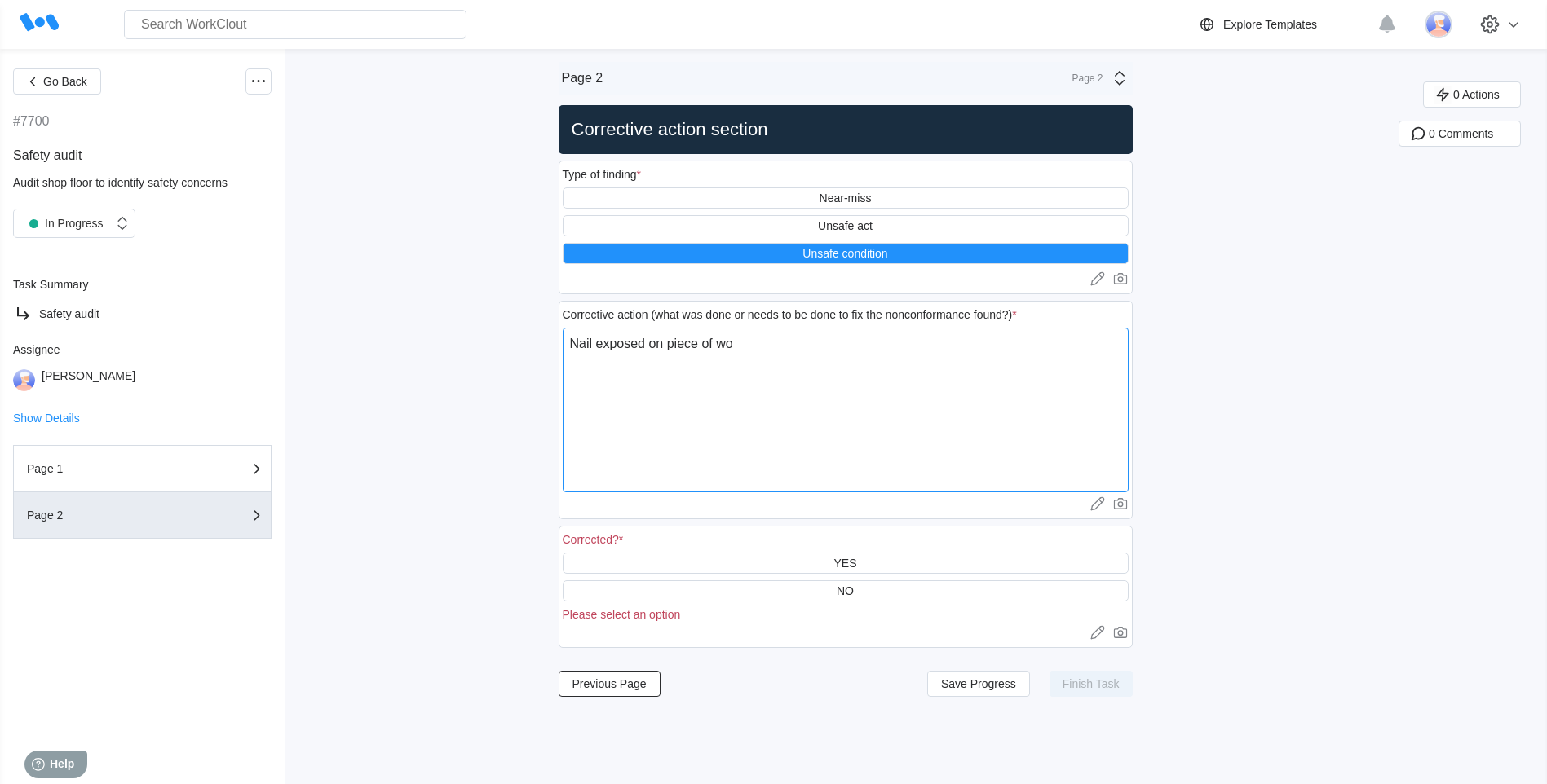
type textarea "Nail exposed on piece of woo"
type textarea "x"
type textarea "Nail exposed on piece of wood"
type textarea "x"
type textarea "Nail exposed on piece of wood"
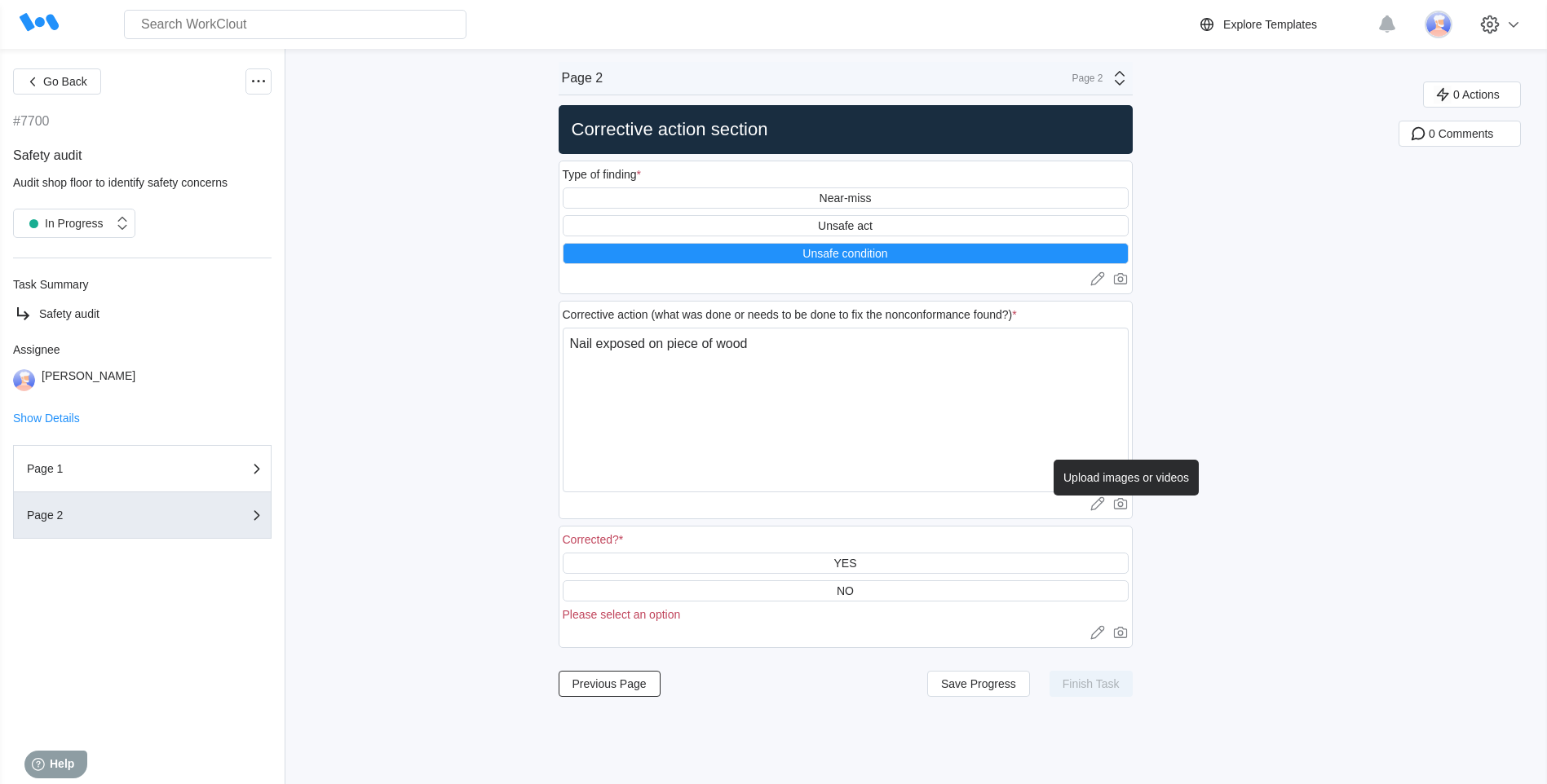
click at [1126, 503] on icon at bounding box center [1120, 503] width 16 height 16
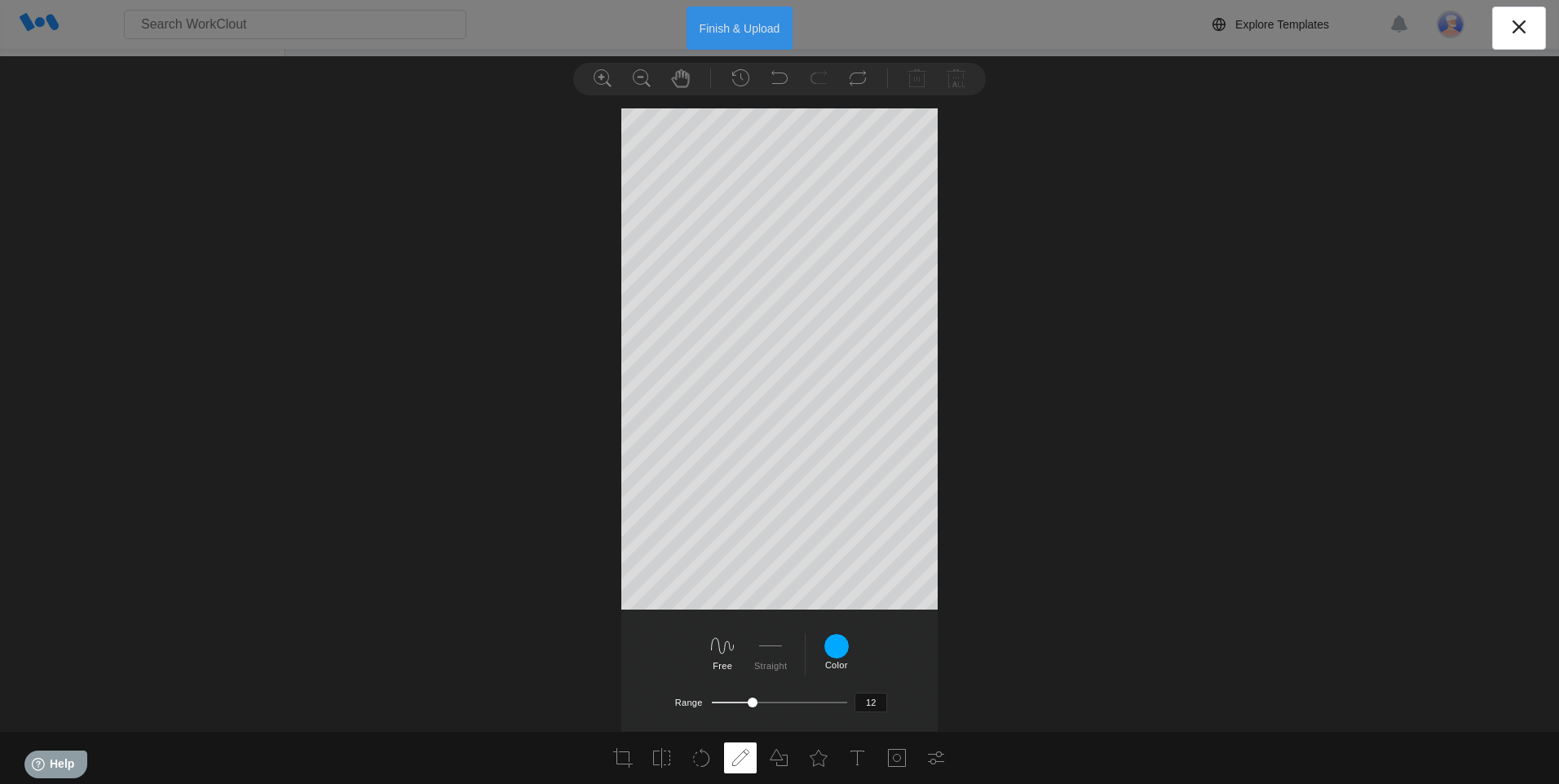
click at [740, 27] on button "Finish & Upload" at bounding box center [740, 28] width 107 height 44
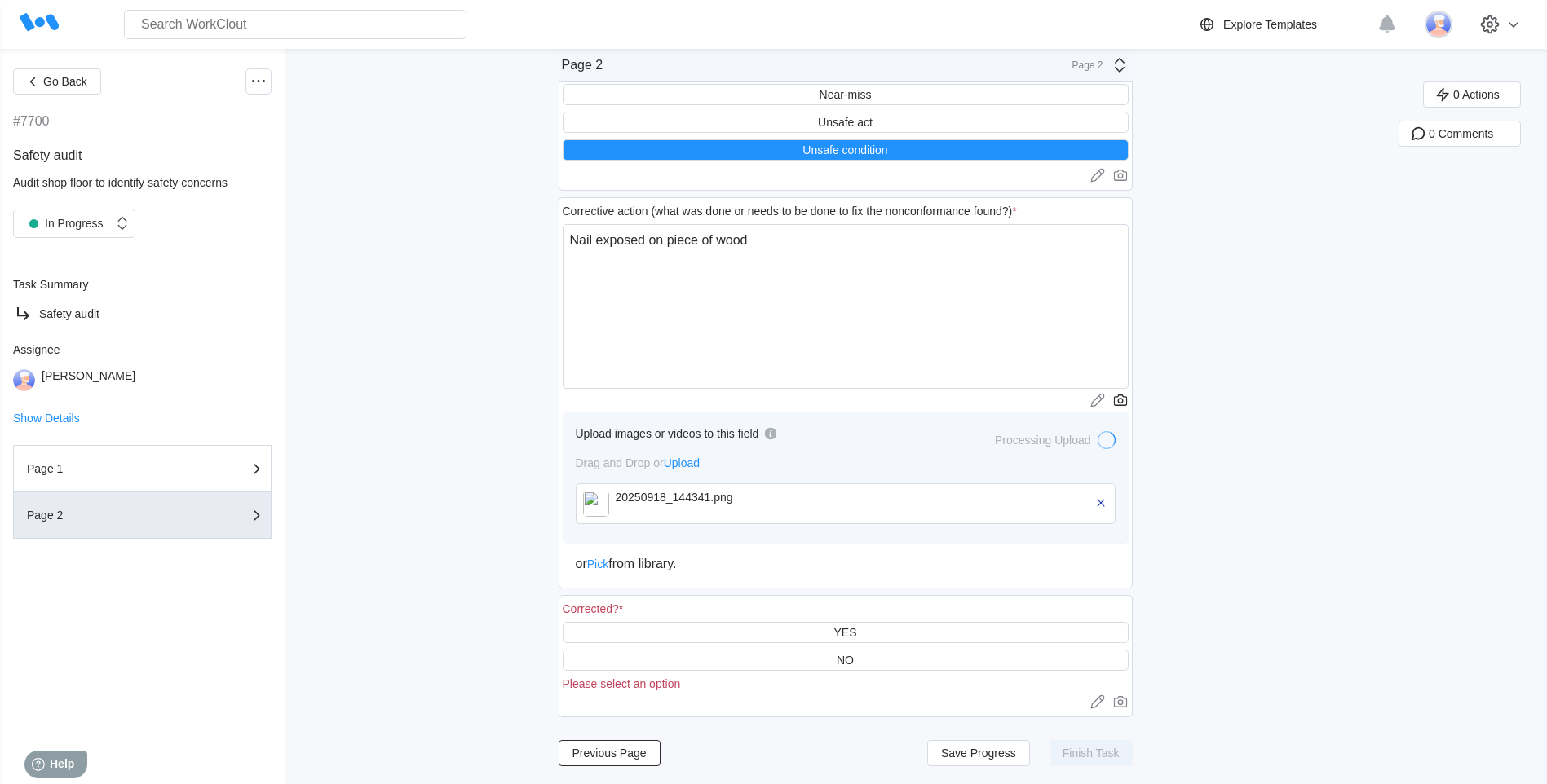
scroll to position [105, 0]
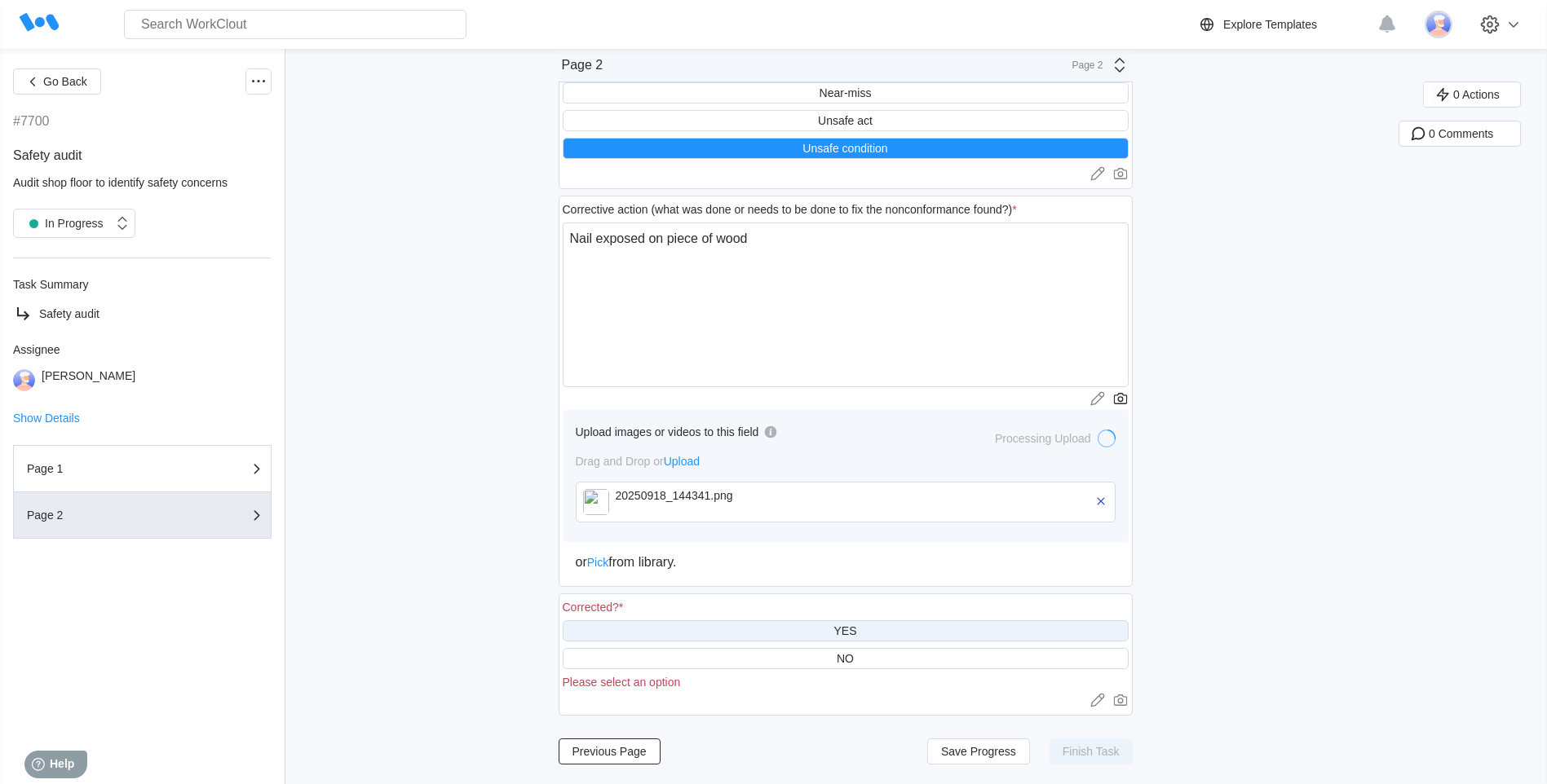
click at [852, 631] on div "YES" at bounding box center [845, 631] width 23 height 13
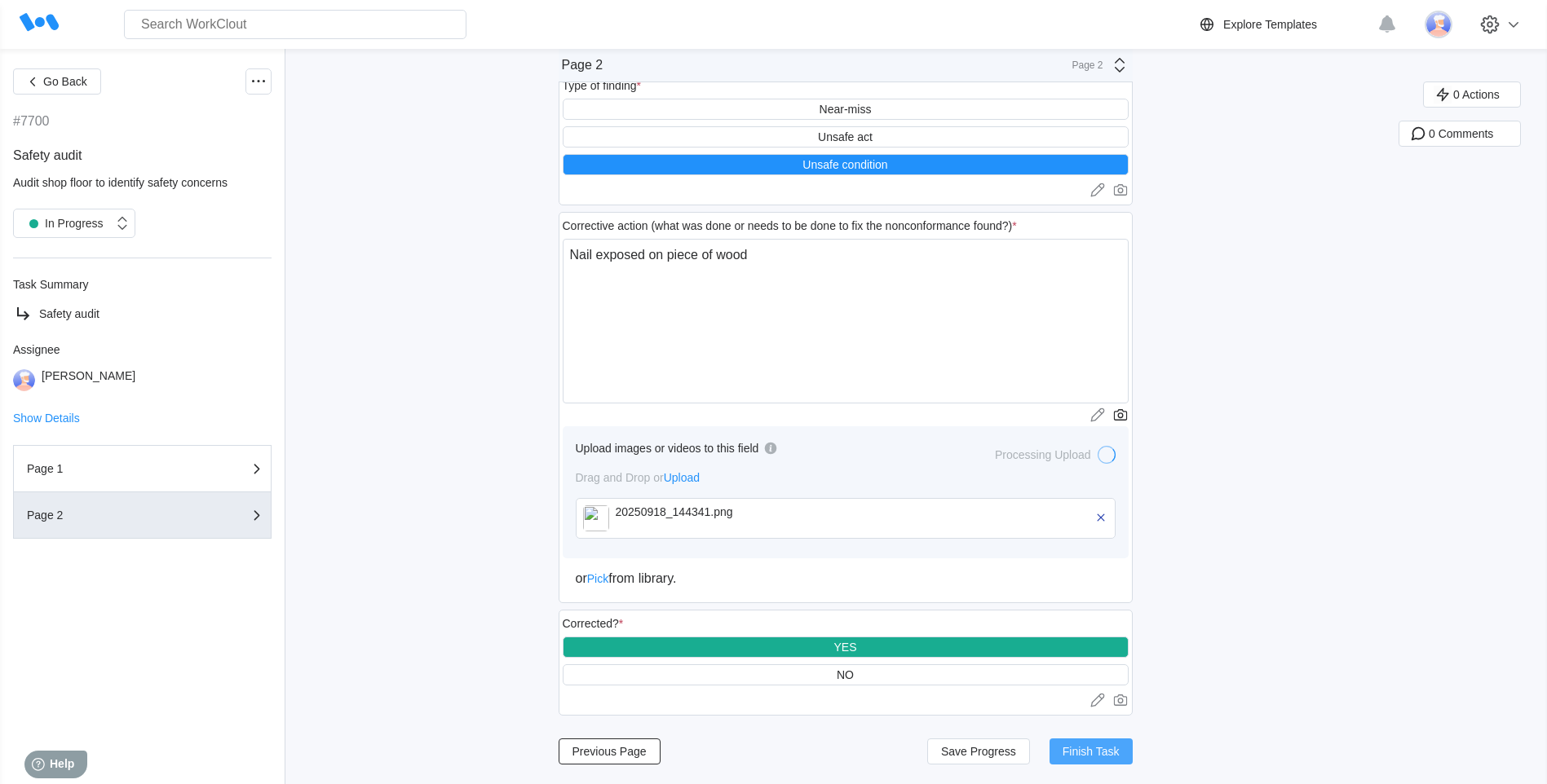
click at [1101, 749] on span "Finish Task" at bounding box center [1092, 752] width 57 height 11
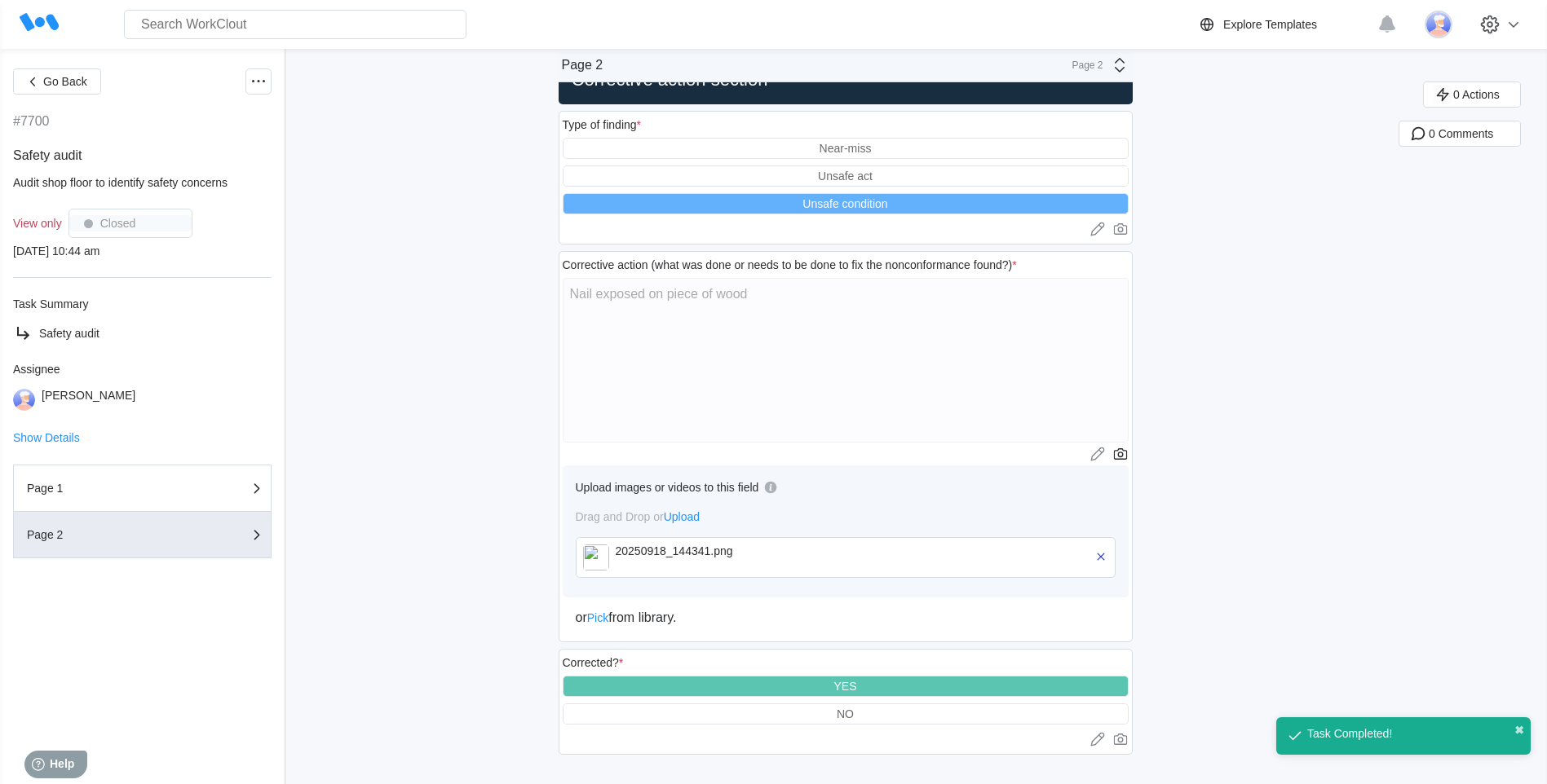
scroll to position [49, 0]
